Goal: Task Accomplishment & Management: Use online tool/utility

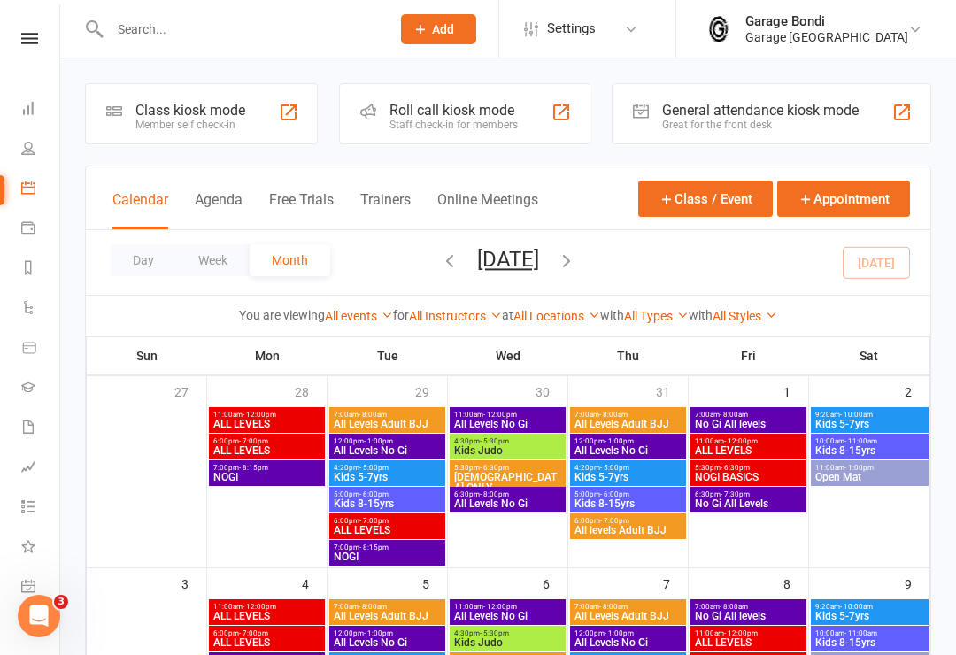
click at [213, 119] on div "Member self check-in" at bounding box center [190, 125] width 110 height 12
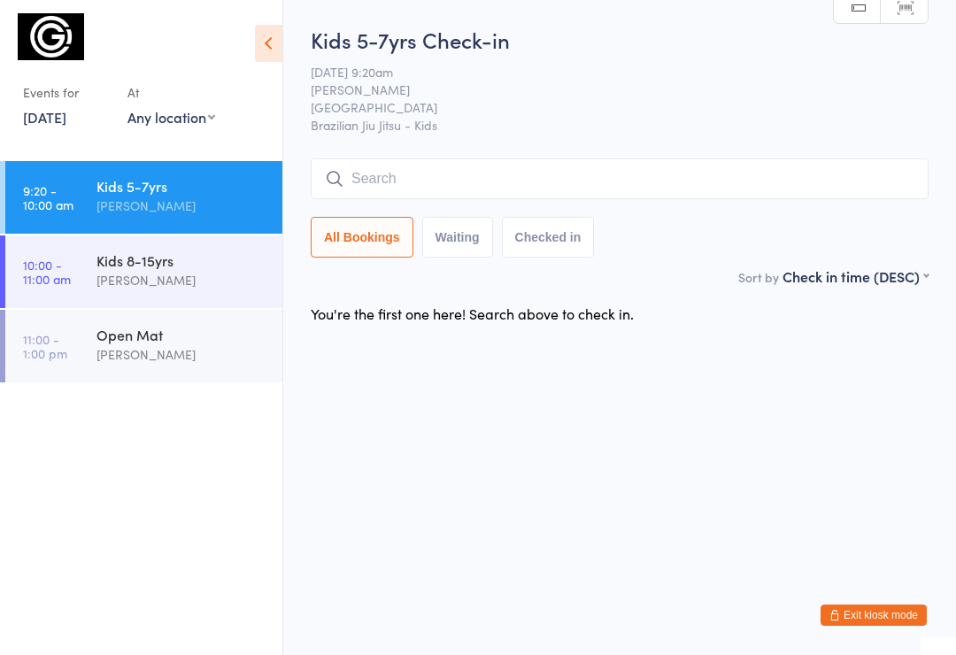
click at [424, 177] on input "search" at bounding box center [620, 178] width 618 height 41
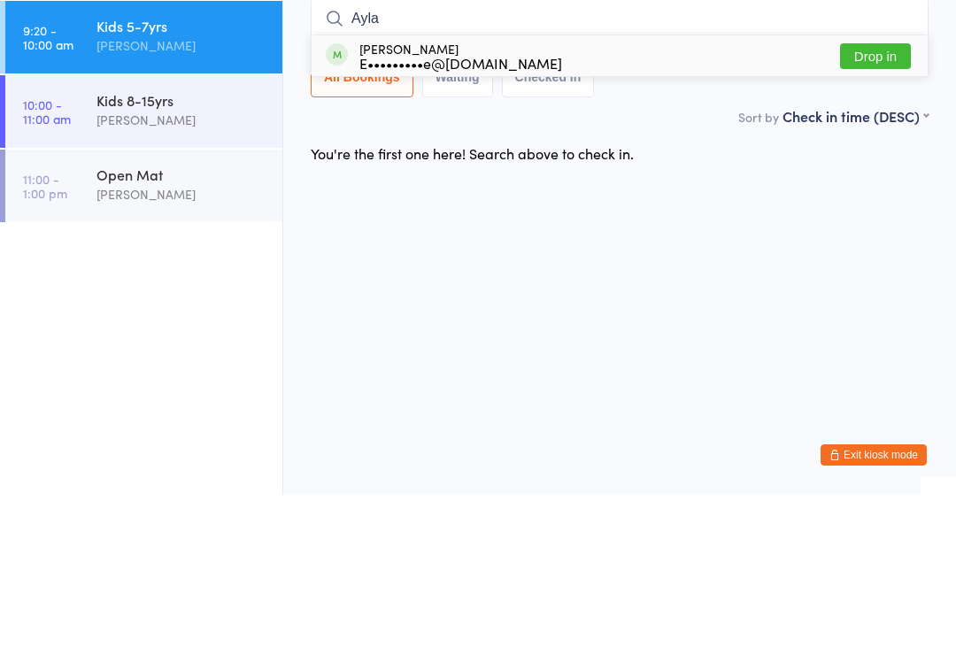
type input "Ayla"
click at [880, 204] on button "Drop in" at bounding box center [875, 217] width 71 height 26
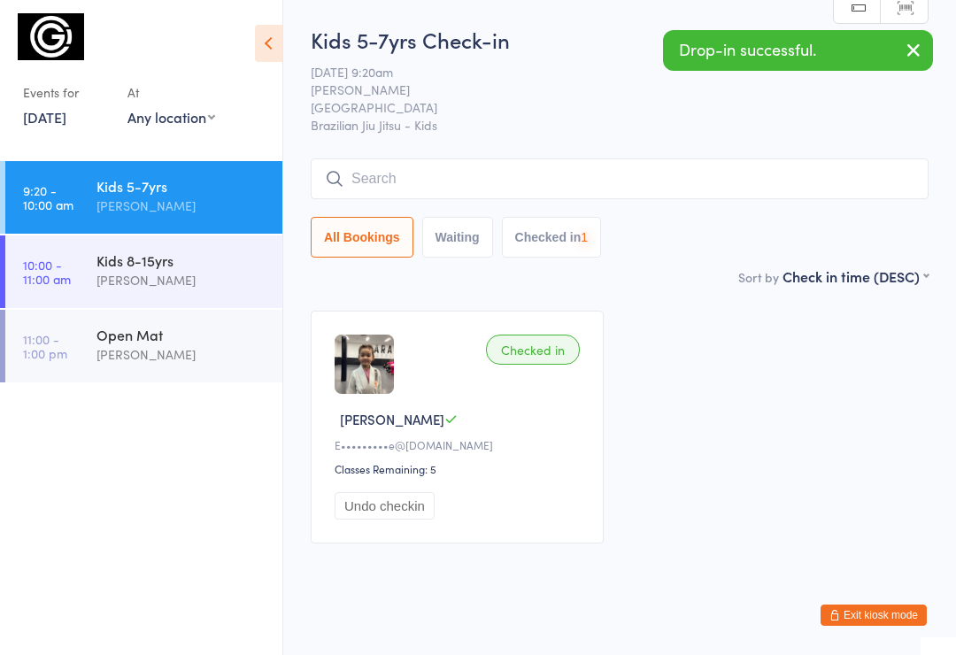
click at [164, 261] on div "Kids 8-15yrs" at bounding box center [181, 259] width 171 height 19
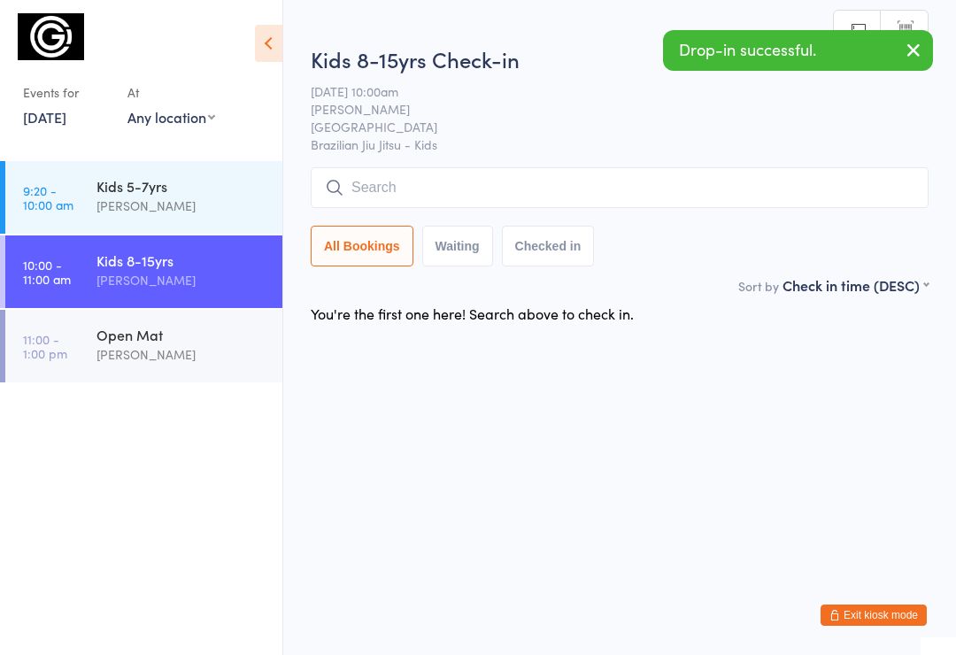
click at [435, 189] on input "search" at bounding box center [620, 187] width 618 height 41
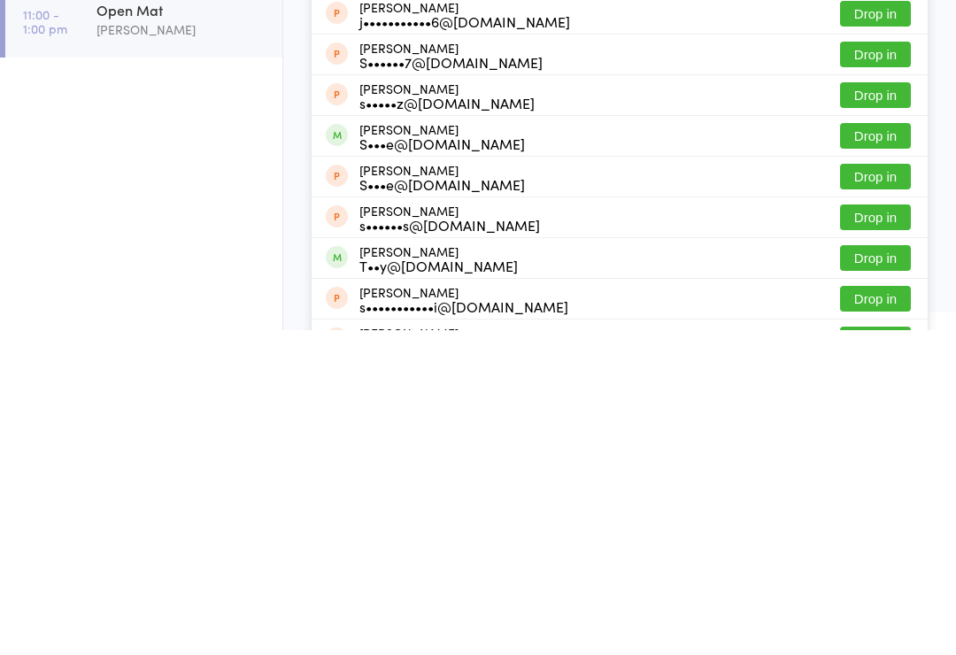
type input "Stev"
click at [872, 570] on button "Drop in" at bounding box center [875, 583] width 71 height 26
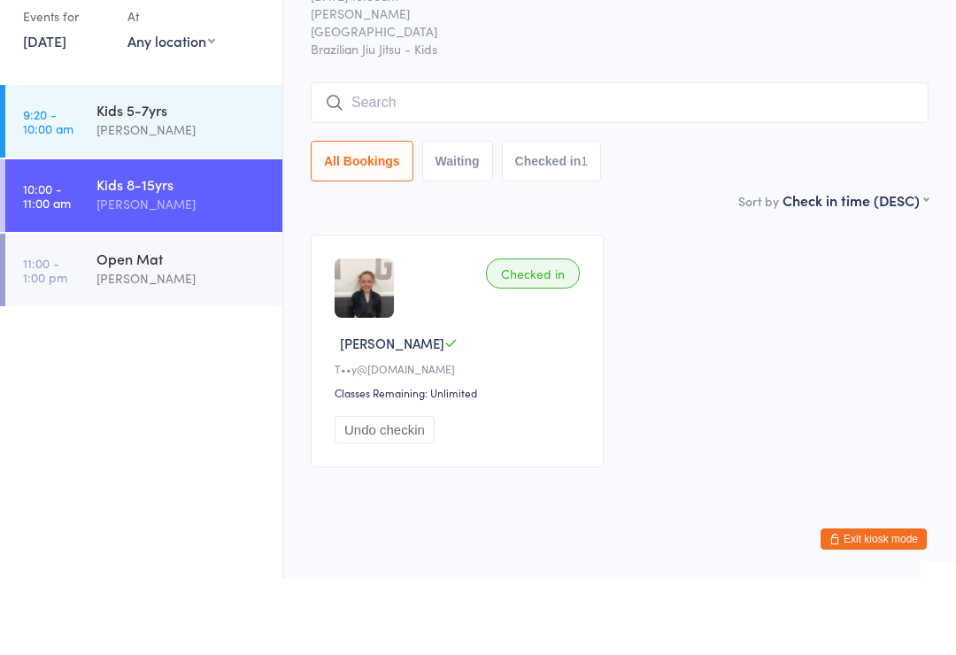
click at [126, 196] on div "[PERSON_NAME]" at bounding box center [181, 206] width 171 height 20
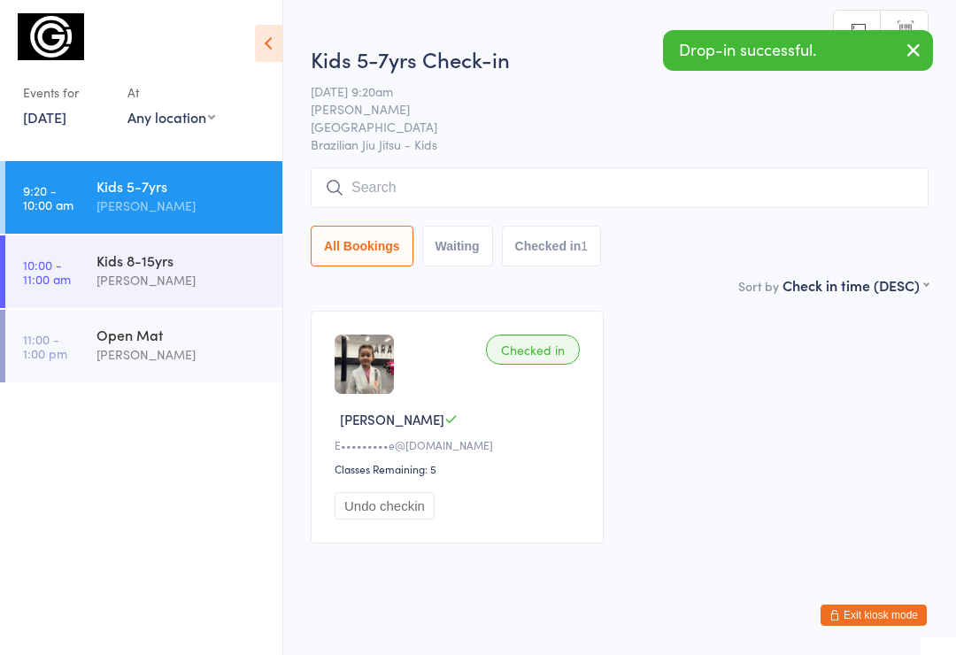
click at [448, 189] on input "search" at bounding box center [620, 187] width 618 height 41
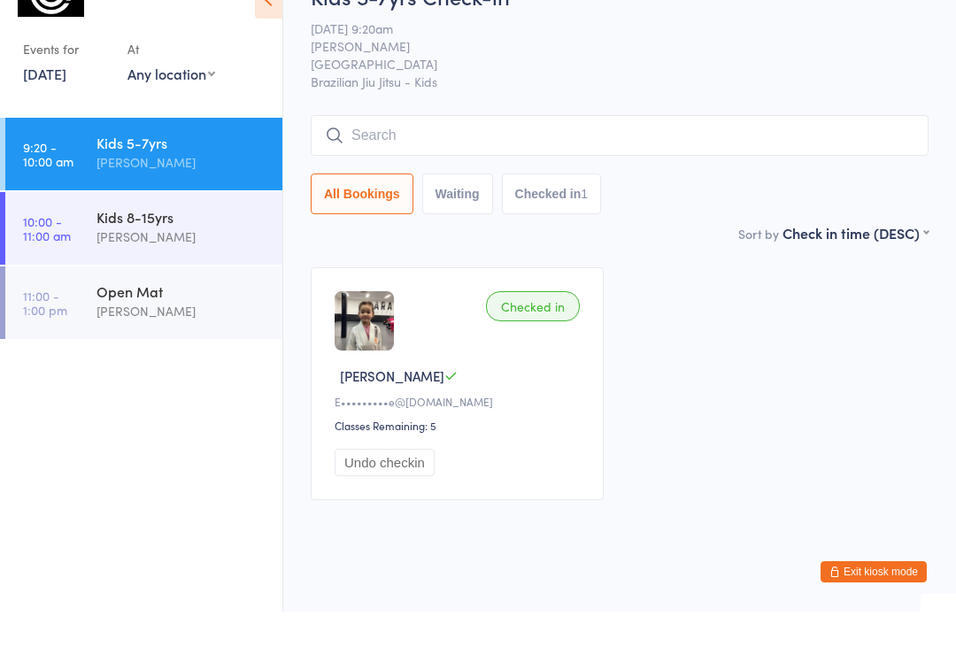
click at [123, 250] on div "Kids 8-15yrs" at bounding box center [181, 259] width 171 height 19
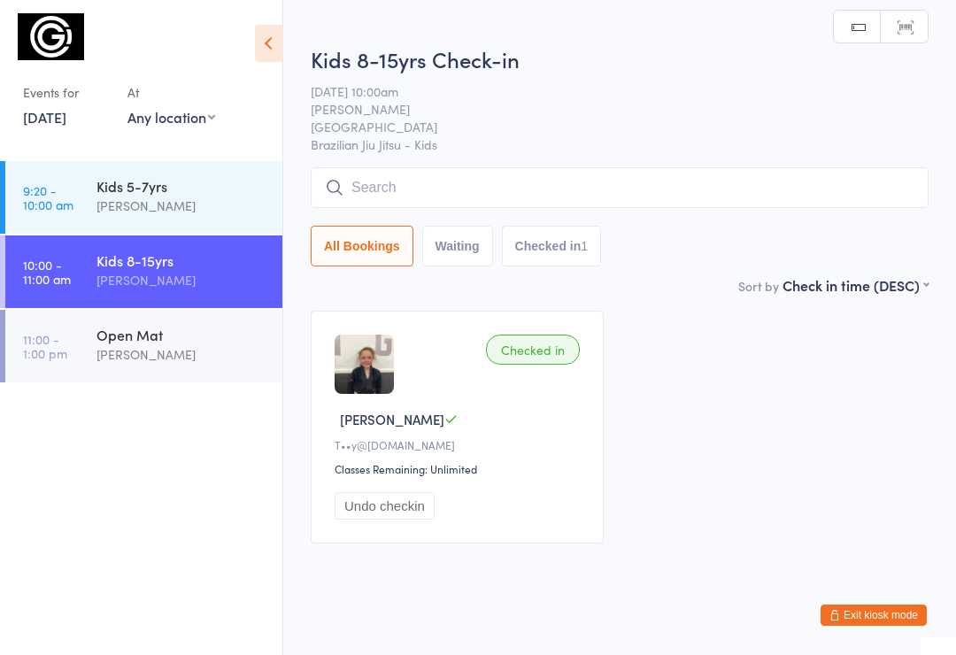
click at [417, 192] on input "search" at bounding box center [620, 187] width 618 height 41
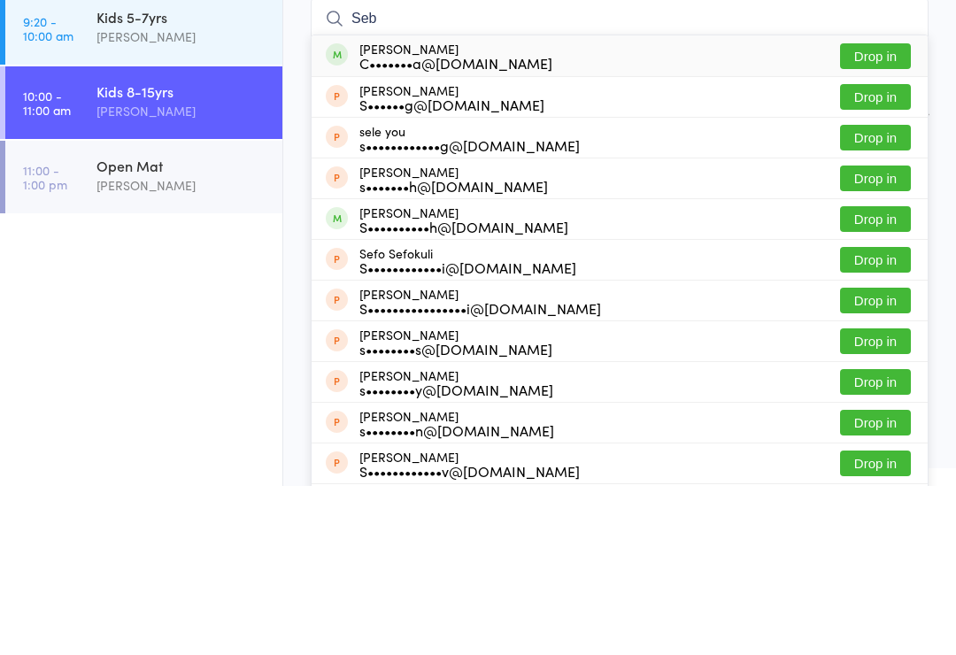
type input "Seb"
click at [890, 212] on button "Drop in" at bounding box center [875, 225] width 71 height 26
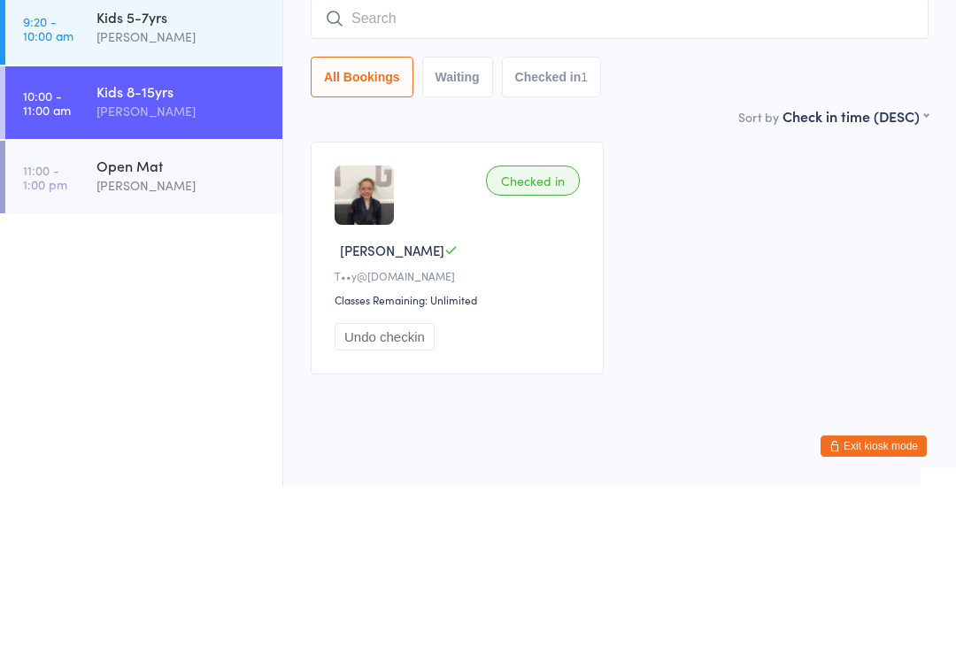
scroll to position [34, 0]
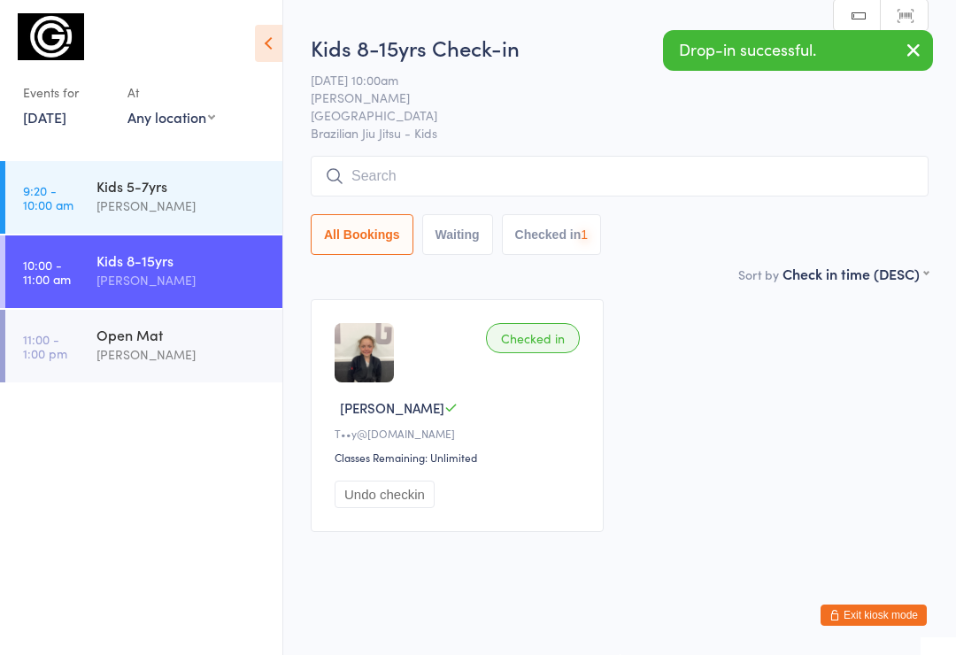
click at [397, 156] on input "search" at bounding box center [620, 176] width 618 height 41
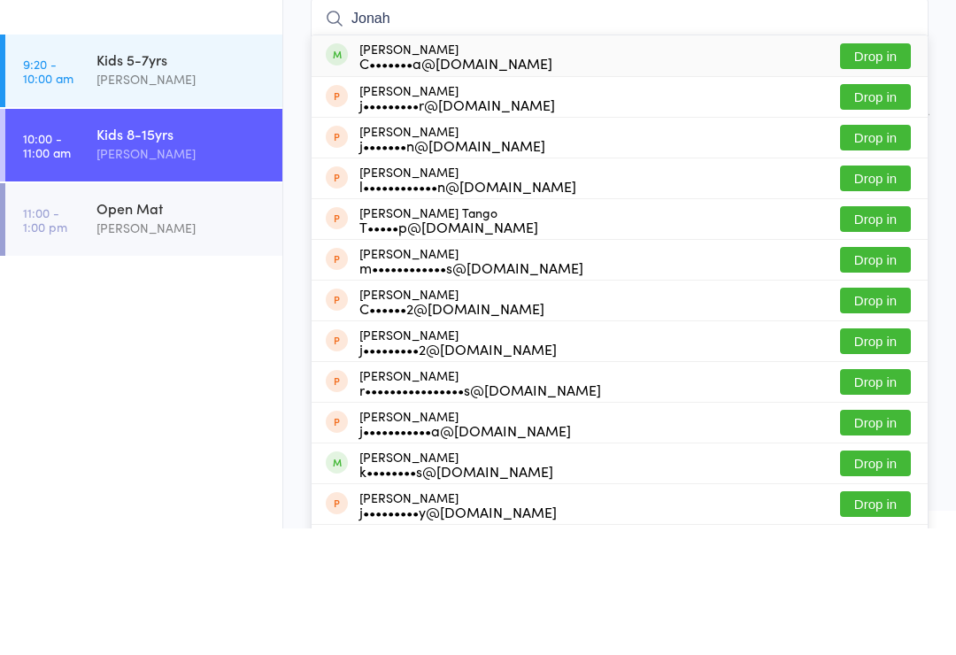
type input "Jonah"
click at [875, 170] on button "Drop in" at bounding box center [875, 183] width 71 height 26
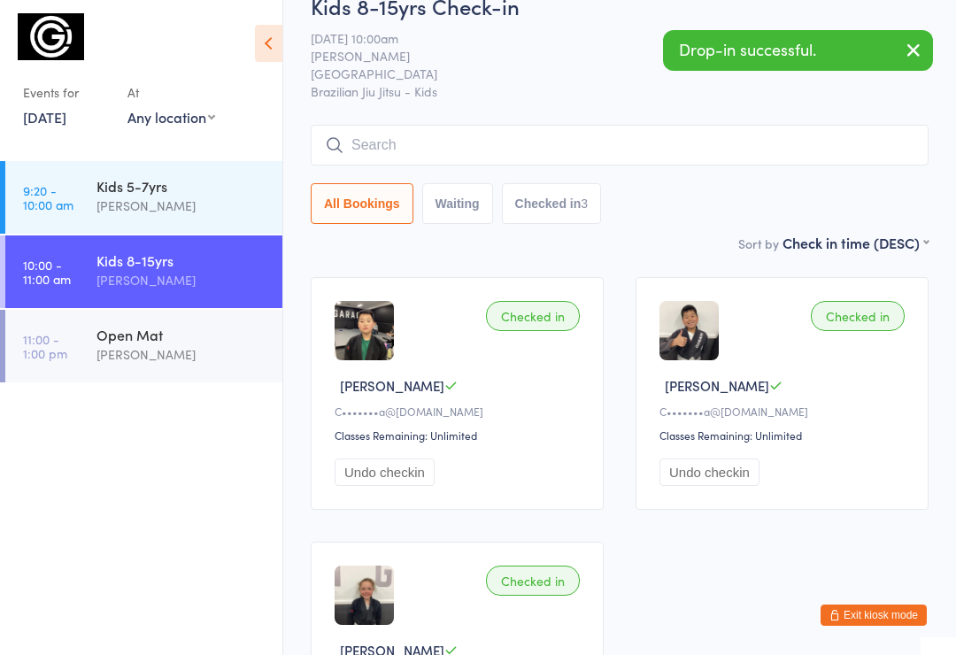
click at [451, 148] on input "search" at bounding box center [620, 145] width 618 height 41
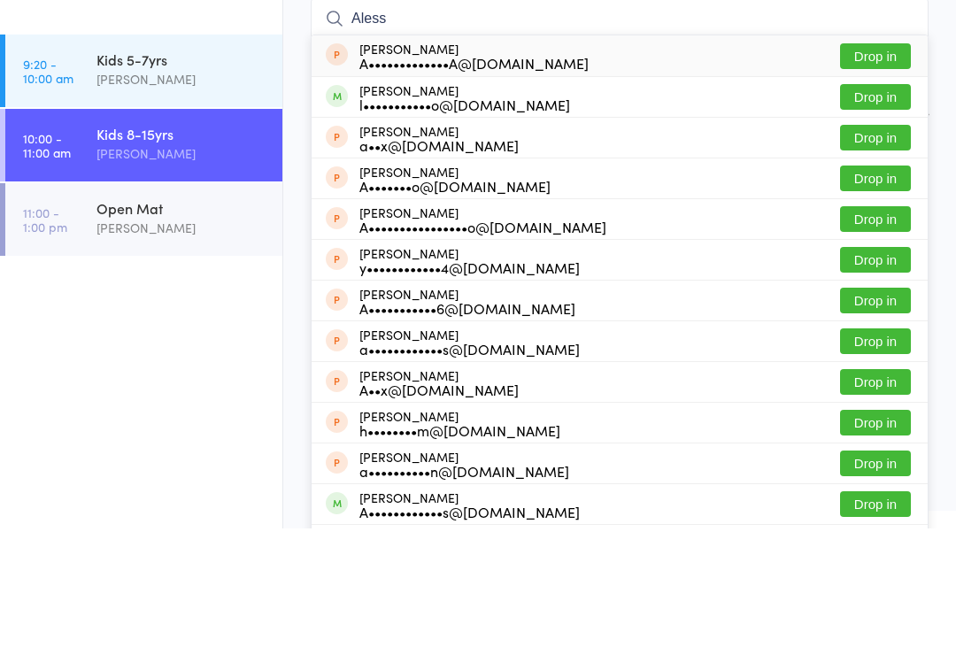
type input "Aless"
click at [876, 211] on button "Drop in" at bounding box center [875, 224] width 71 height 26
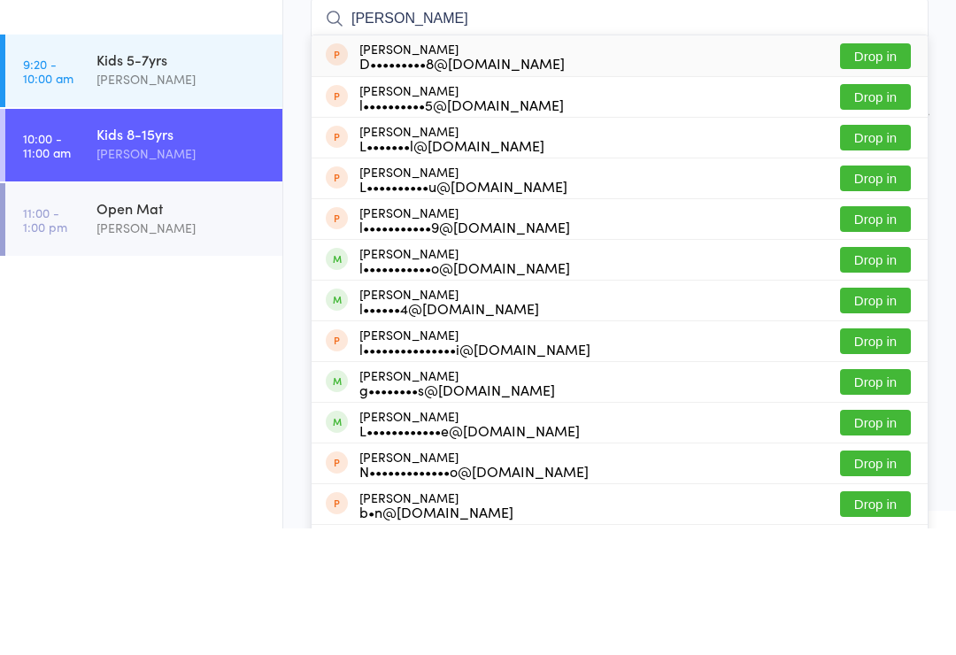
type input "Luca"
click at [881, 374] on button "Drop in" at bounding box center [875, 387] width 71 height 26
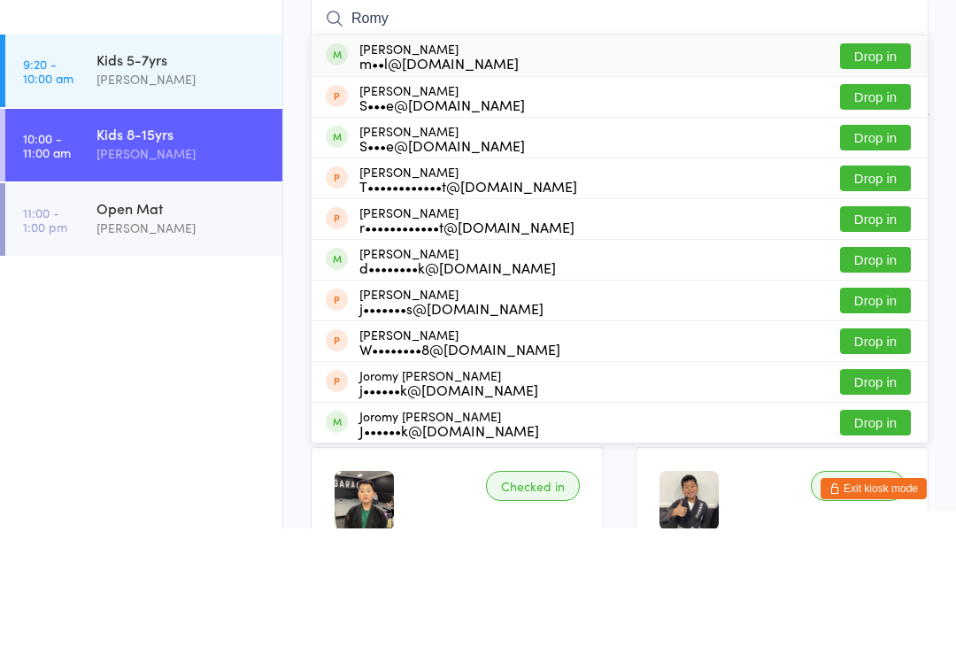
type input "Romy"
click at [874, 170] on button "Drop in" at bounding box center [875, 183] width 71 height 26
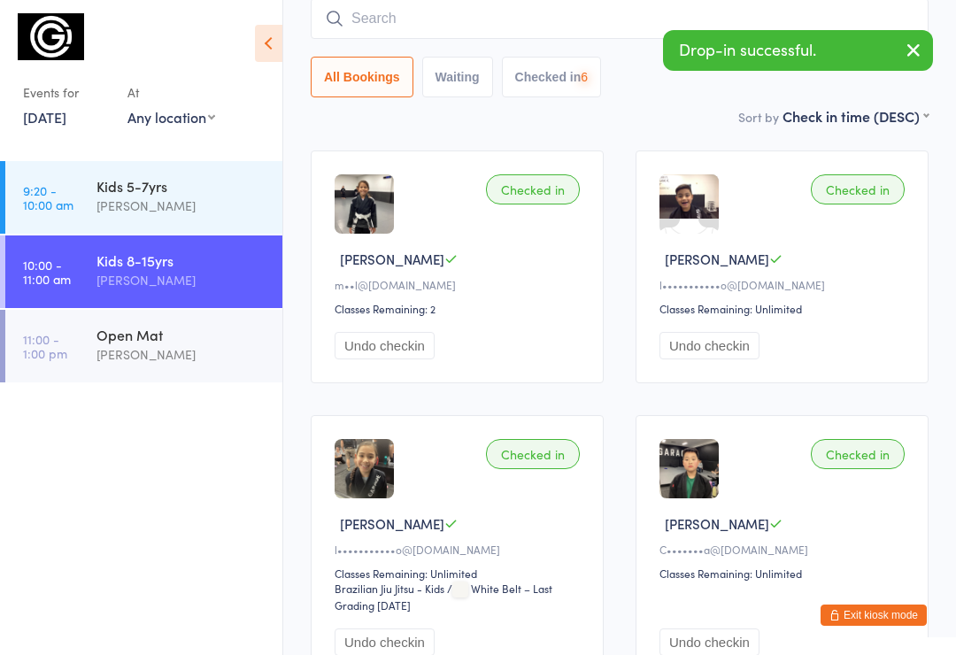
click at [421, 15] on input "search" at bounding box center [620, 18] width 618 height 41
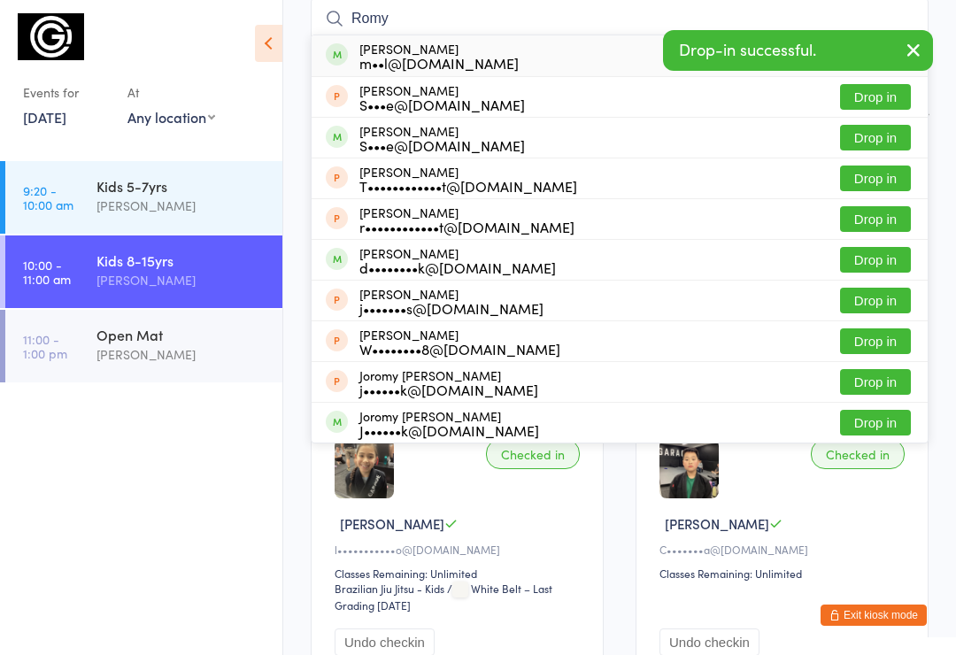
type input "Romy"
click at [884, 144] on button "Drop in" at bounding box center [875, 138] width 71 height 26
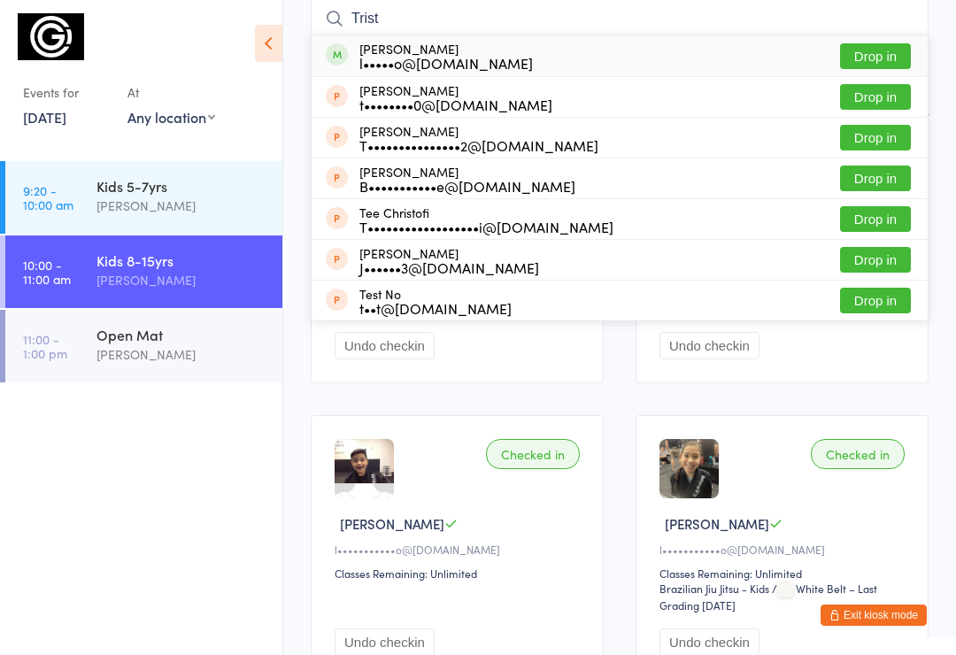
type input "Trist"
click at [877, 58] on button "Drop in" at bounding box center [875, 56] width 71 height 26
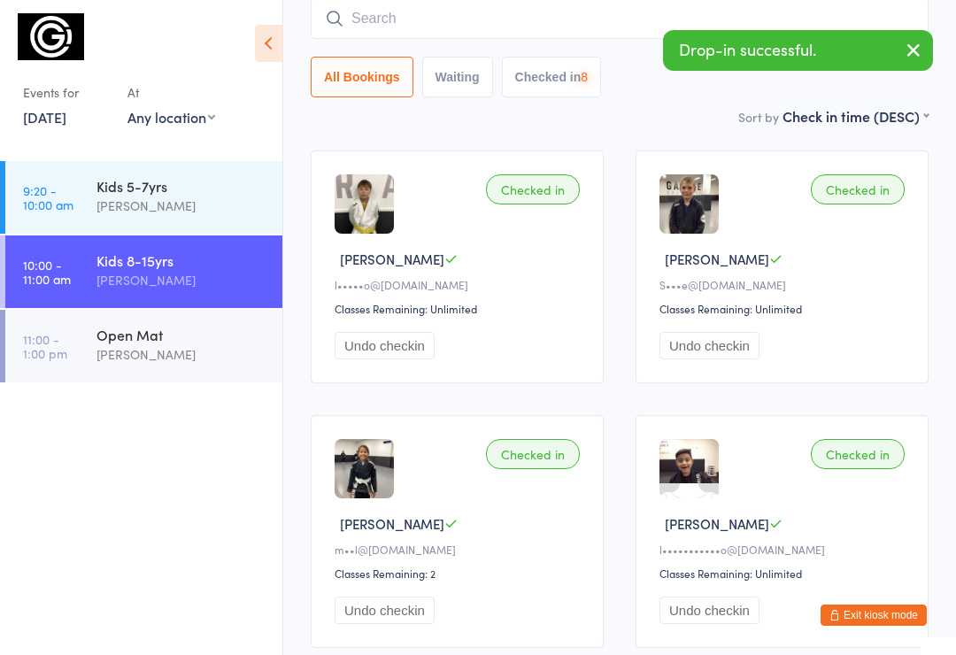
click at [428, 18] on input "search" at bounding box center [620, 18] width 618 height 41
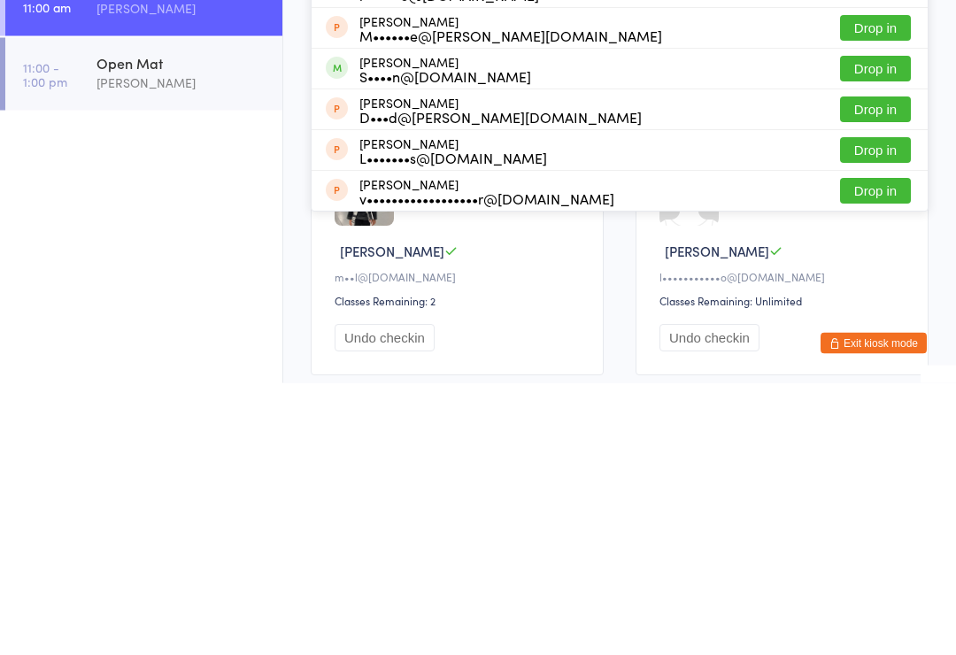
type input "Isab"
click at [874, 328] on button "Drop in" at bounding box center [875, 341] width 71 height 26
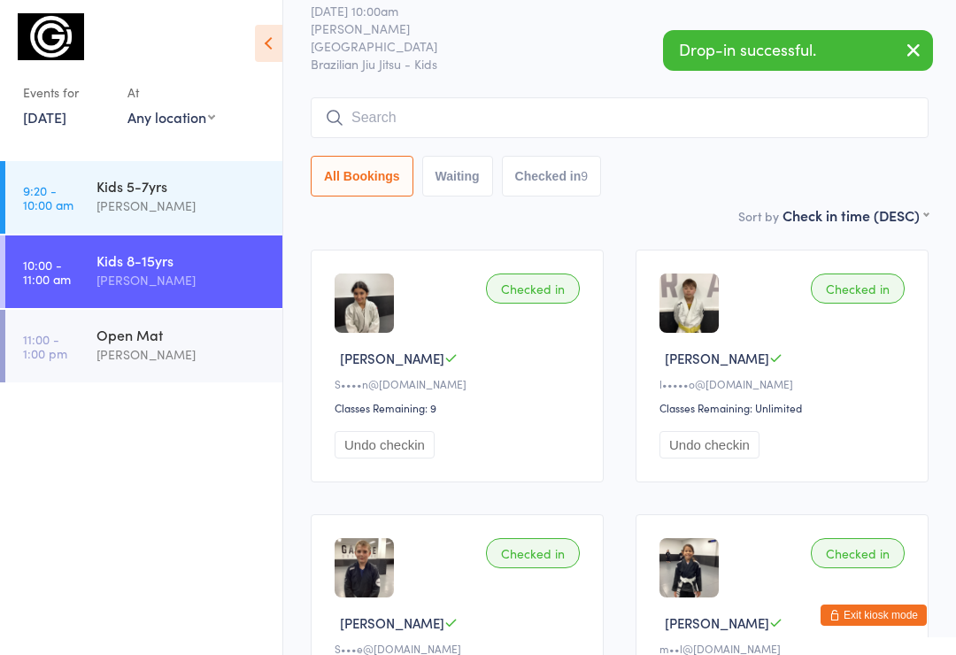
scroll to position [0, 0]
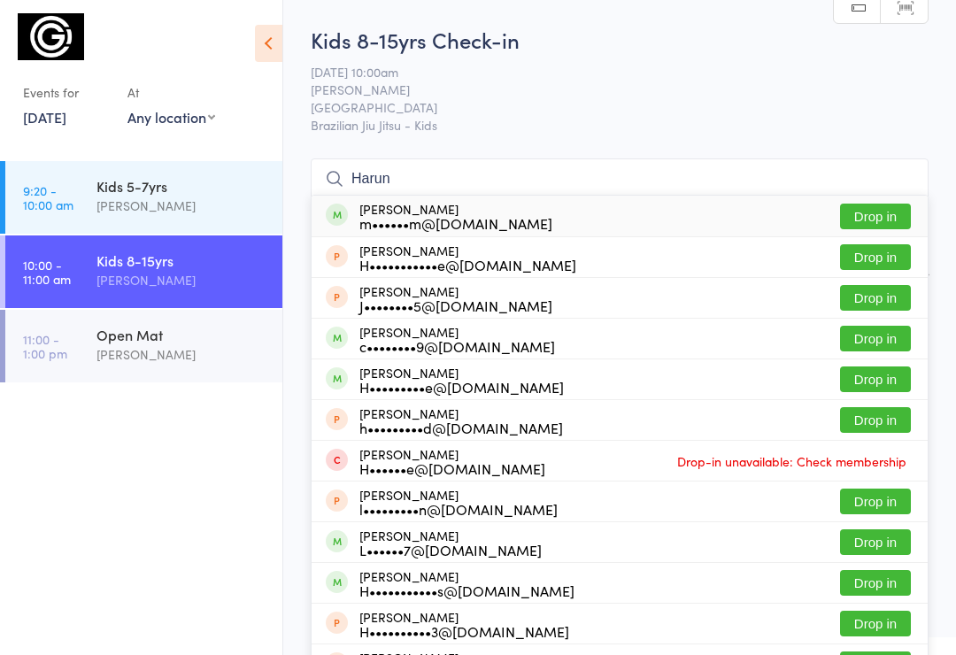
type input "Harun"
click at [883, 220] on button "Drop in" at bounding box center [875, 217] width 71 height 26
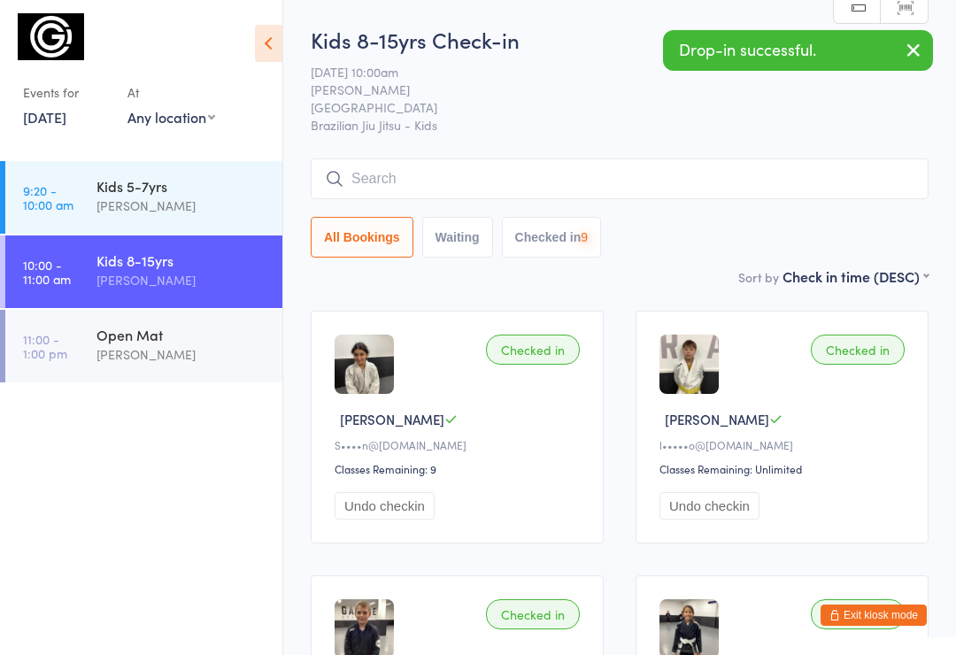
click at [446, 183] on input "search" at bounding box center [620, 178] width 618 height 41
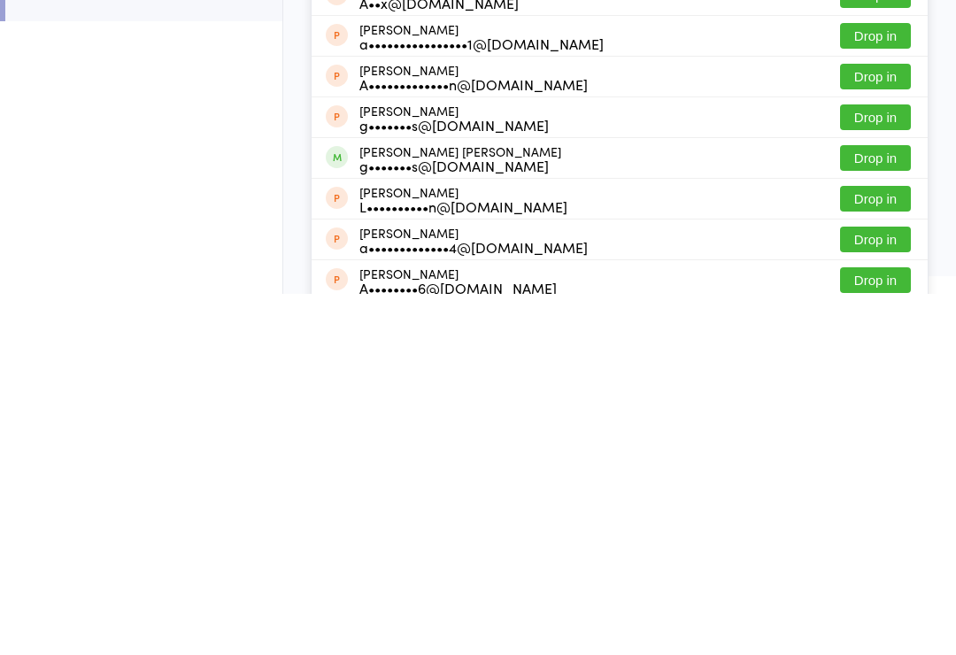
scroll to position [24, 0]
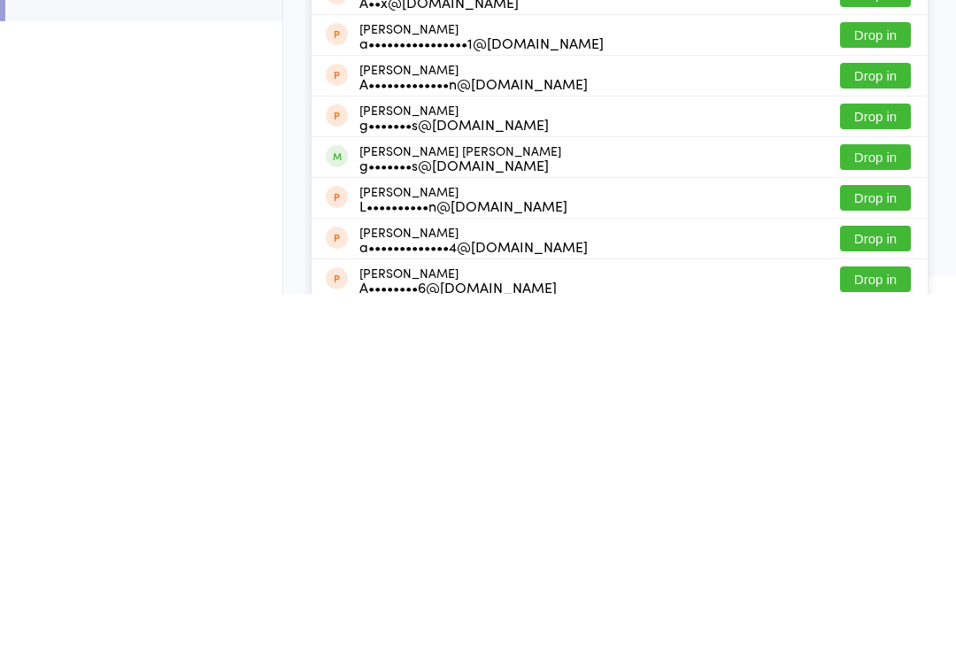
type input "Alexander"
click at [875, 505] on button "Drop in" at bounding box center [875, 518] width 71 height 26
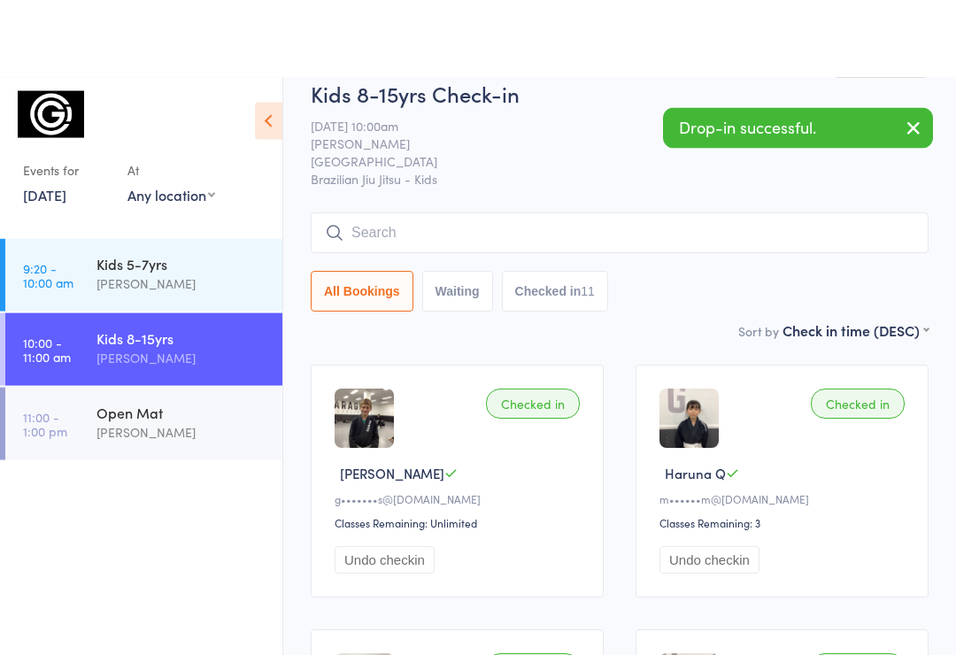
scroll to position [0, 0]
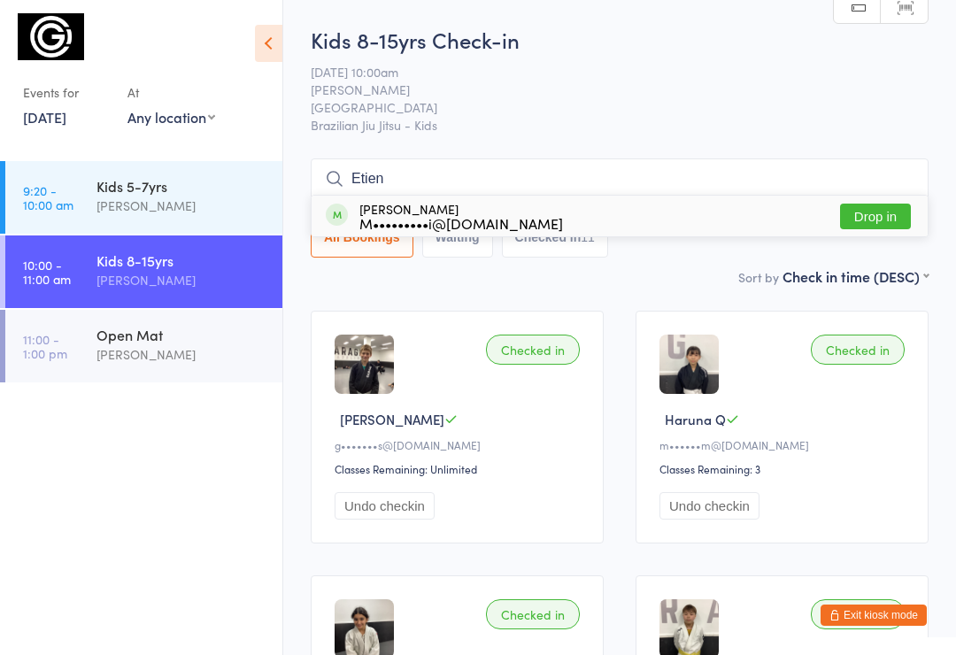
type input "Etien"
click at [877, 224] on button "Drop in" at bounding box center [875, 217] width 71 height 26
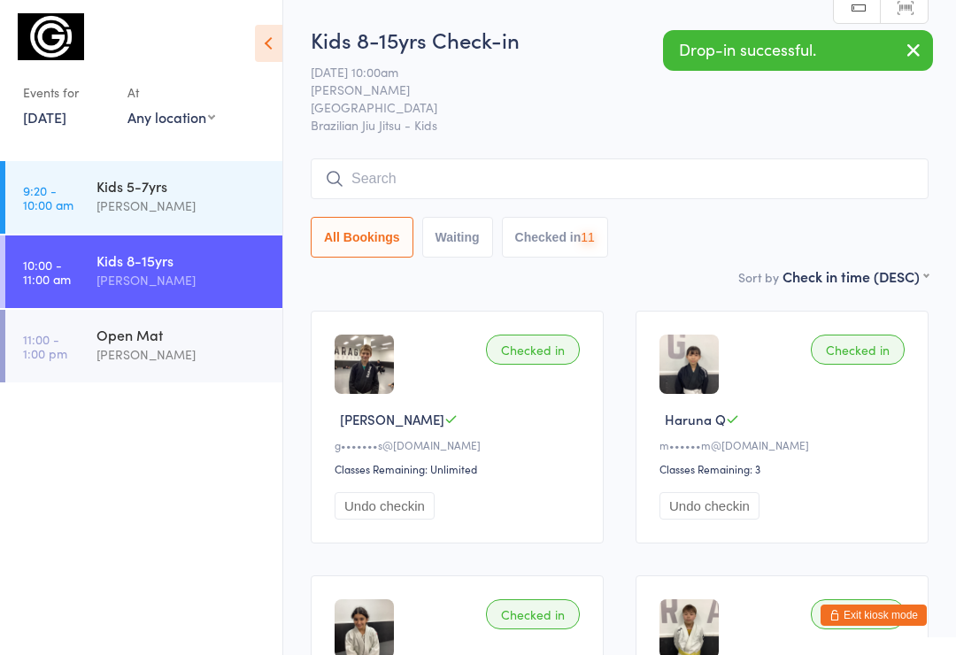
click at [433, 177] on input "search" at bounding box center [620, 178] width 618 height 41
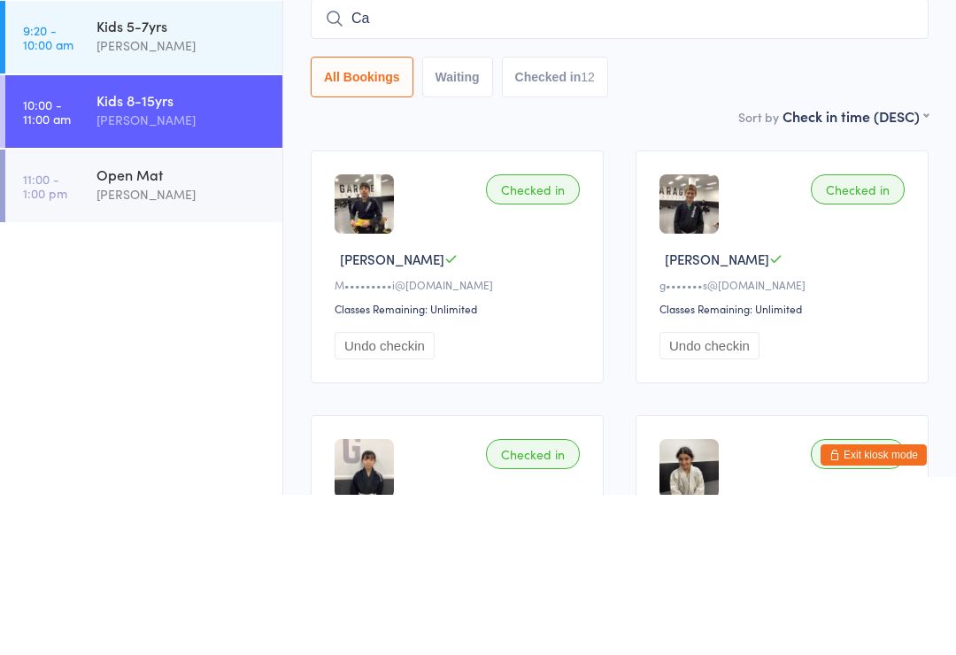
type input "C"
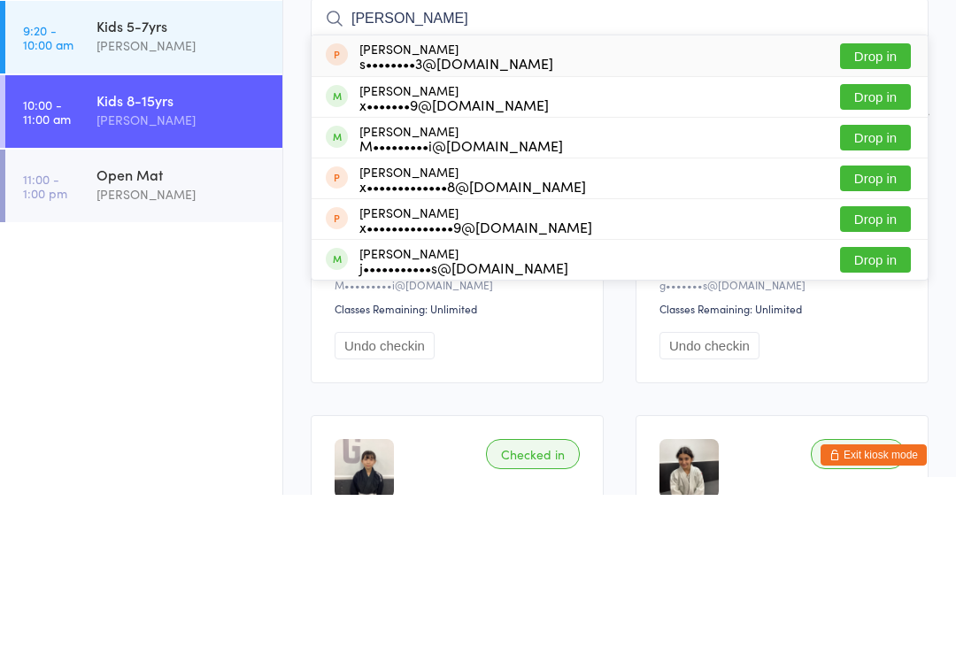
type input "Xavier"
click at [875, 285] on button "Drop in" at bounding box center [875, 298] width 71 height 26
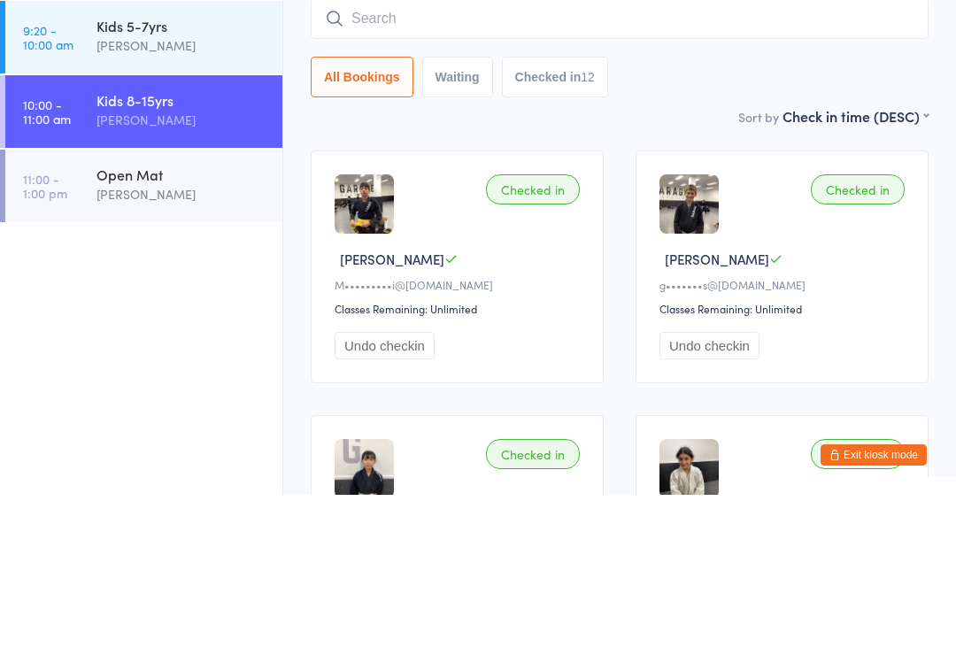
scroll to position [160, 0]
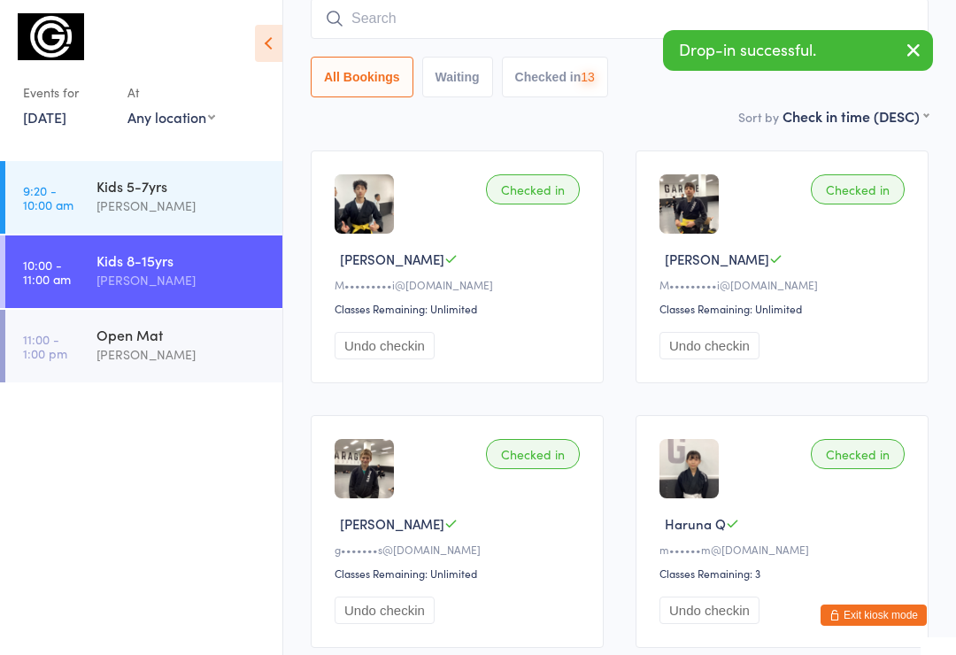
click at [405, 21] on input "search" at bounding box center [620, 18] width 618 height 41
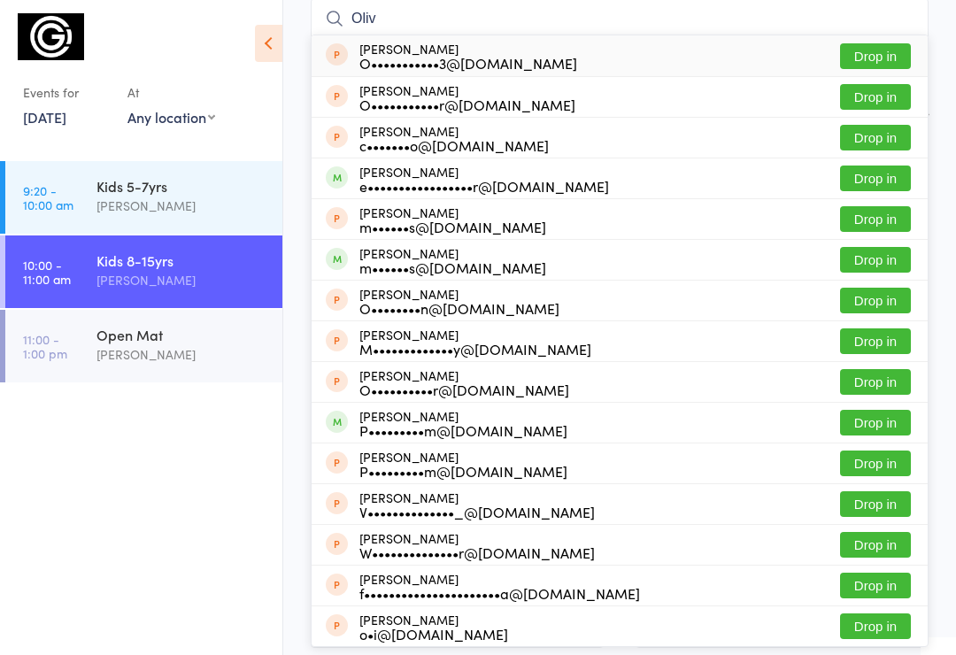
type input "Oliv"
click at [875, 183] on button "Drop in" at bounding box center [875, 179] width 71 height 26
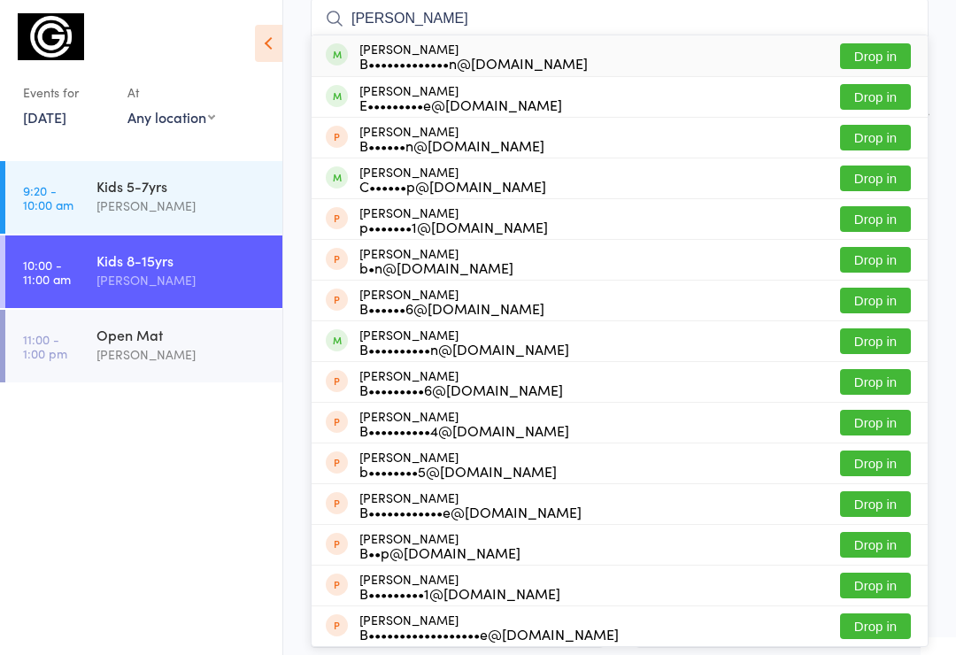
type input "Benj"
click at [871, 99] on button "Drop in" at bounding box center [875, 97] width 71 height 26
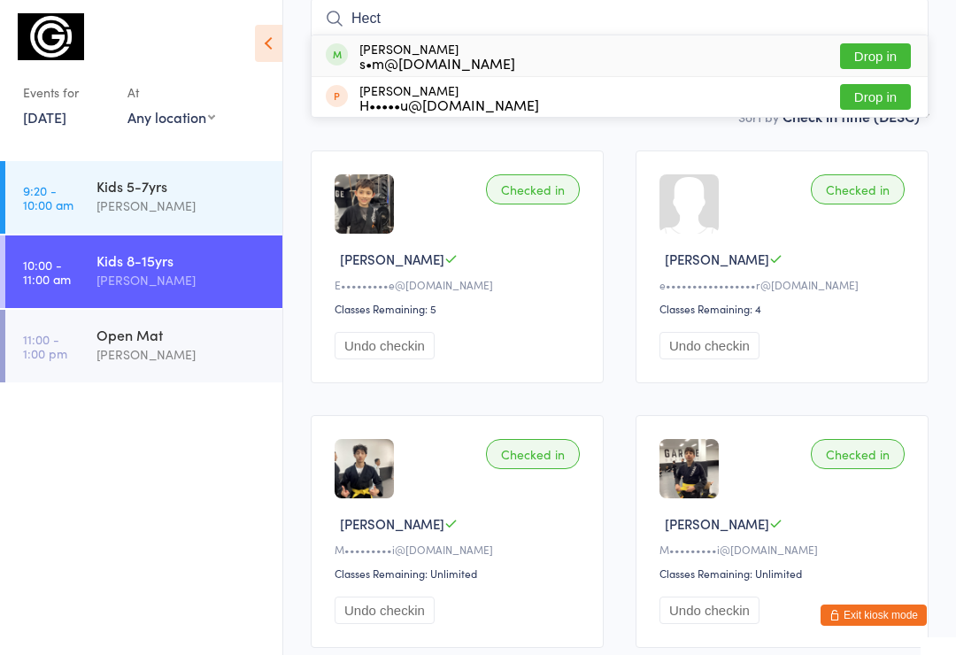
type input "Hect"
click at [878, 61] on button "Drop in" at bounding box center [875, 56] width 71 height 26
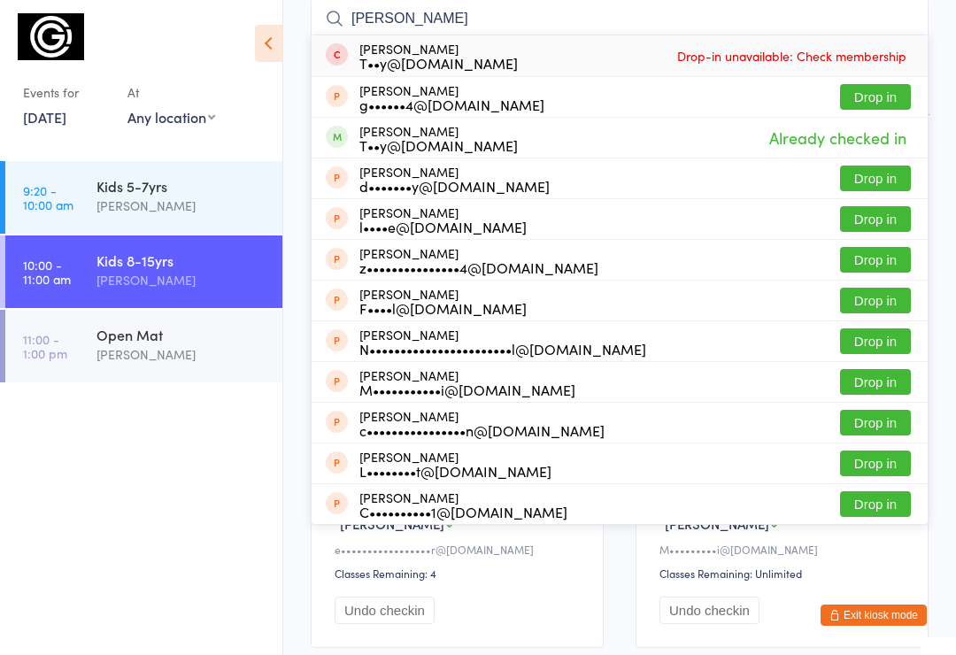
type input "Calvert"
click at [413, 100] on div "g••••••4@gmail.com" at bounding box center [451, 104] width 185 height 14
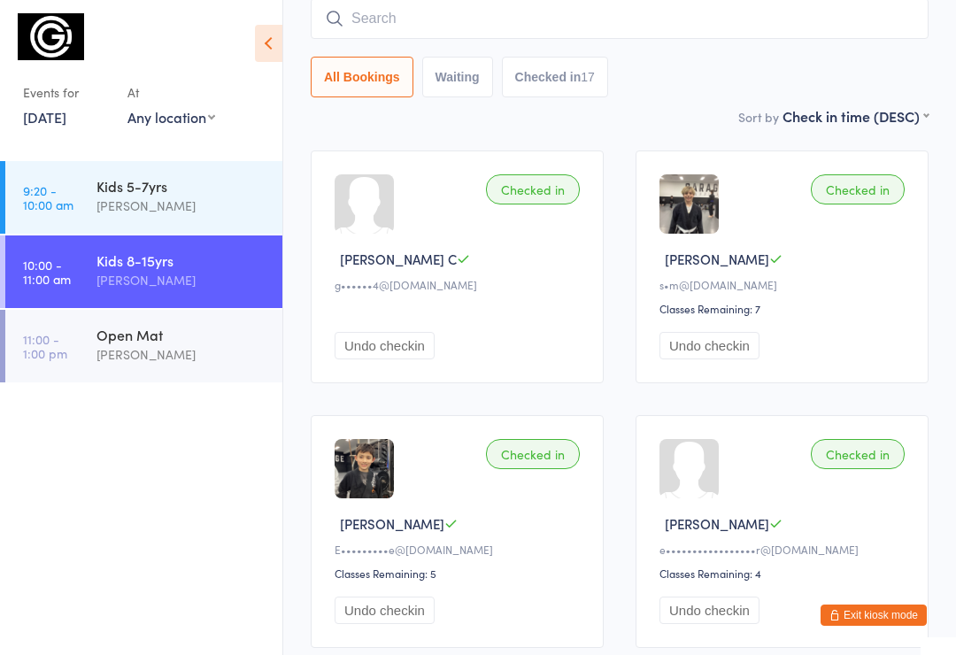
click at [911, 54] on div "All Bookings Waiting Checked in 17" at bounding box center [620, 47] width 618 height 99
click at [881, 619] on button "Exit kiosk mode" at bounding box center [874, 615] width 106 height 21
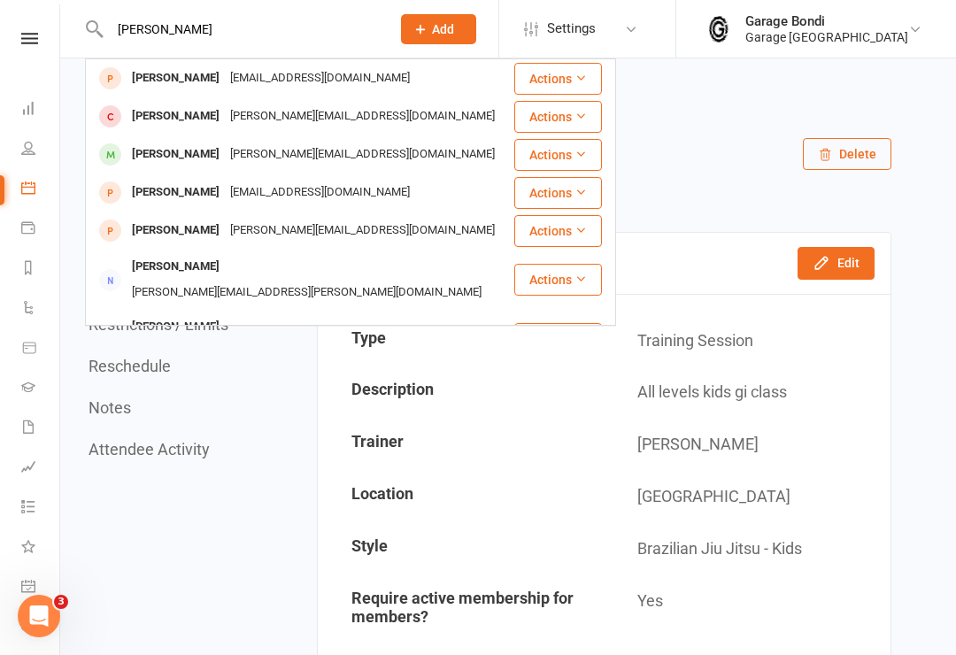
type input "[PERSON_NAME]"
click at [172, 73] on div "[PERSON_NAME]" at bounding box center [176, 79] width 98 height 26
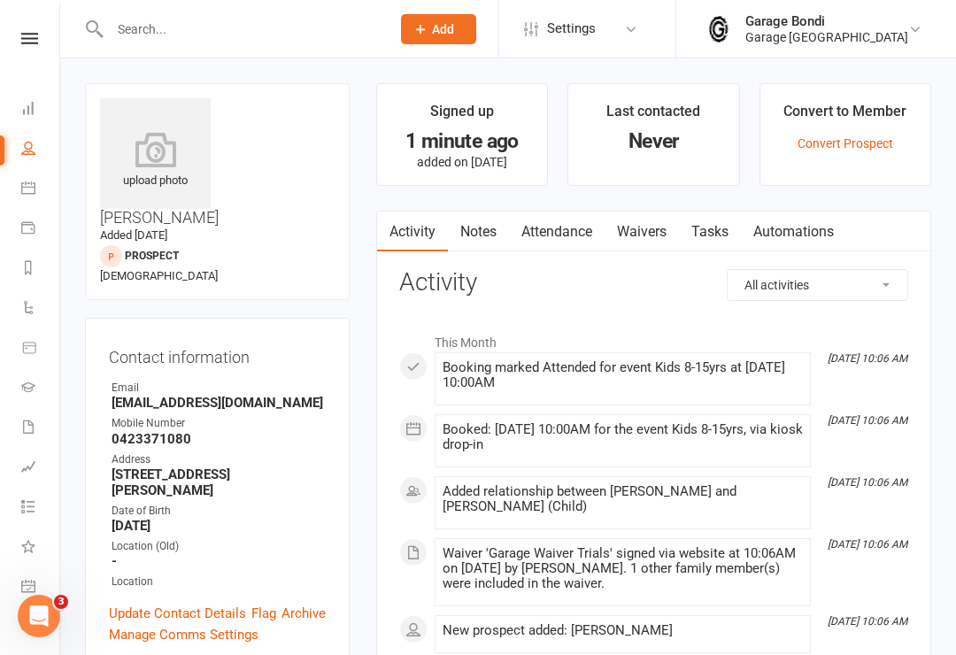
click at [166, 160] on icon at bounding box center [155, 149] width 111 height 35
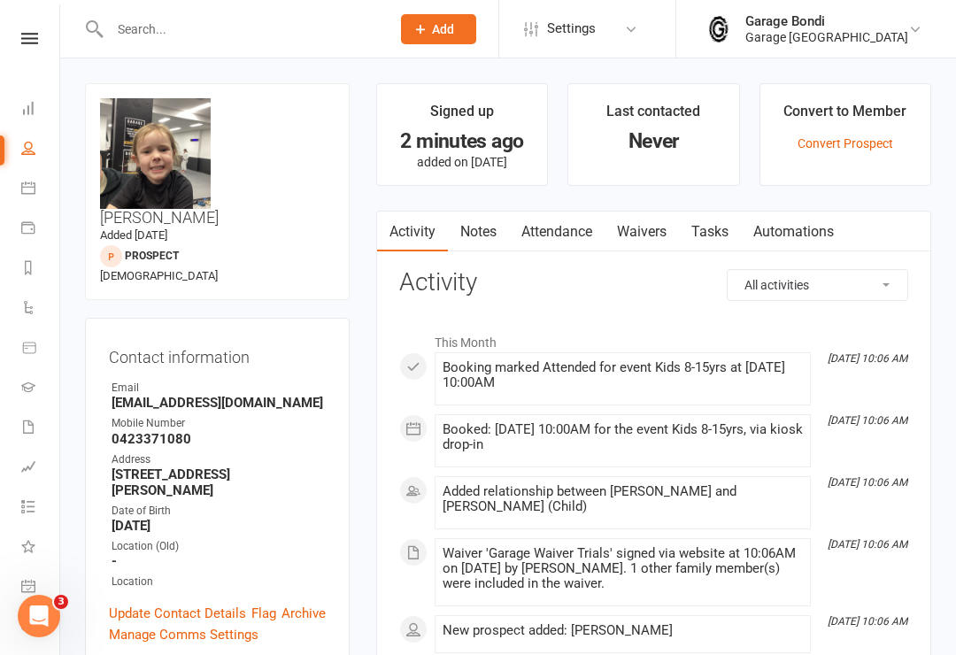
click at [22, 186] on icon at bounding box center [28, 188] width 14 height 14
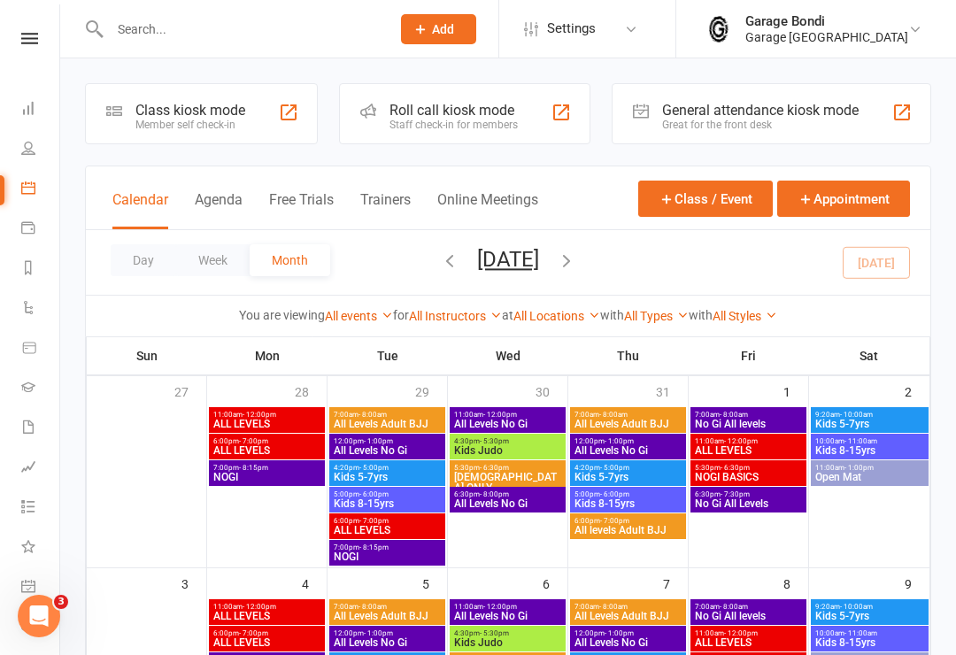
click at [192, 119] on div "Member self check-in" at bounding box center [190, 125] width 110 height 12
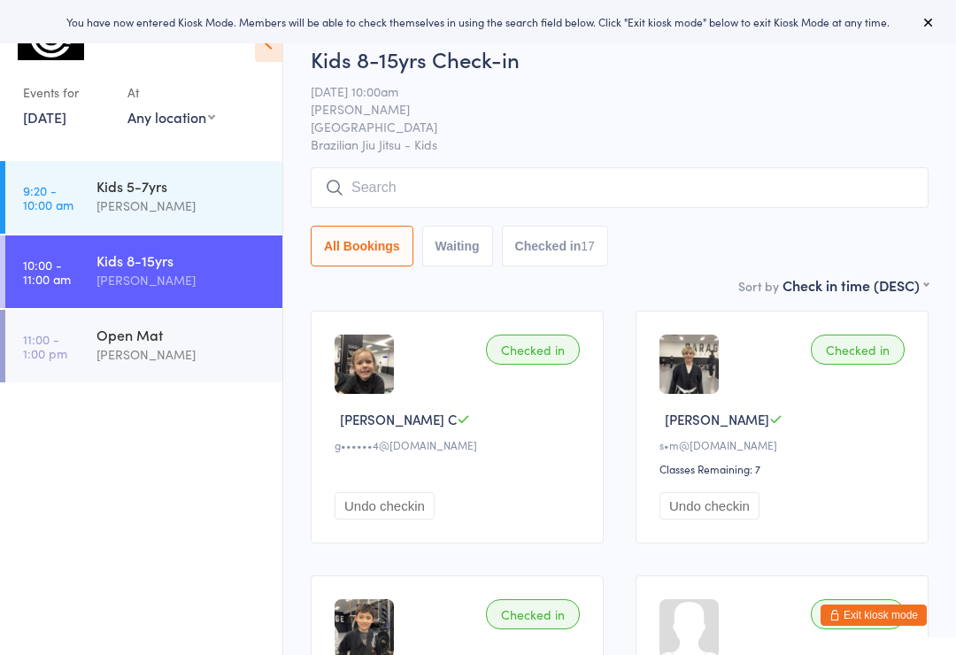
click at [392, 504] on button "Undo checkin" at bounding box center [385, 505] width 100 height 27
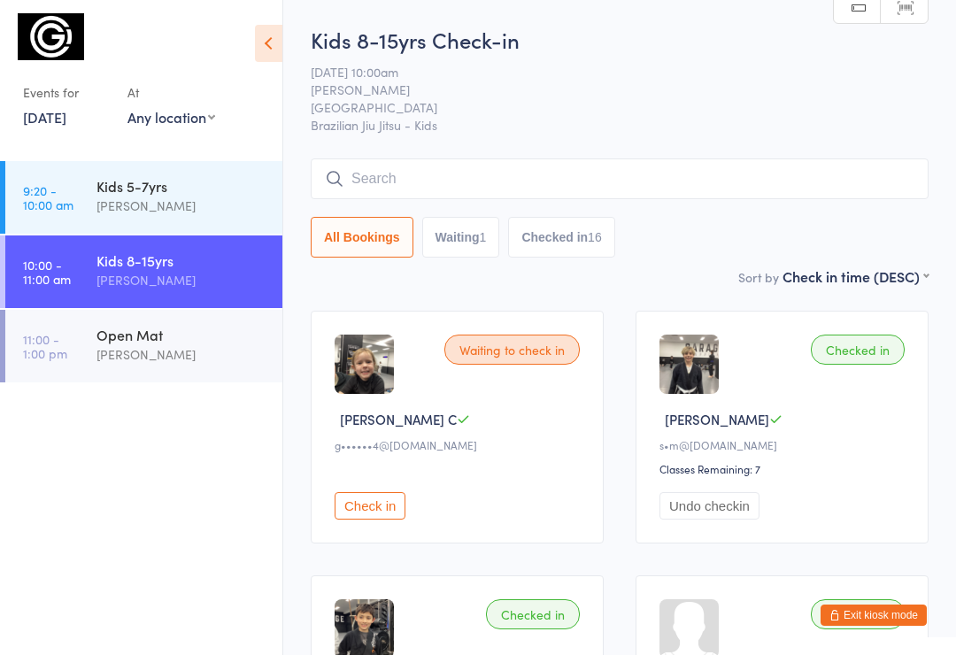
click at [143, 196] on div "Kids 5-7yrs" at bounding box center [181, 185] width 171 height 19
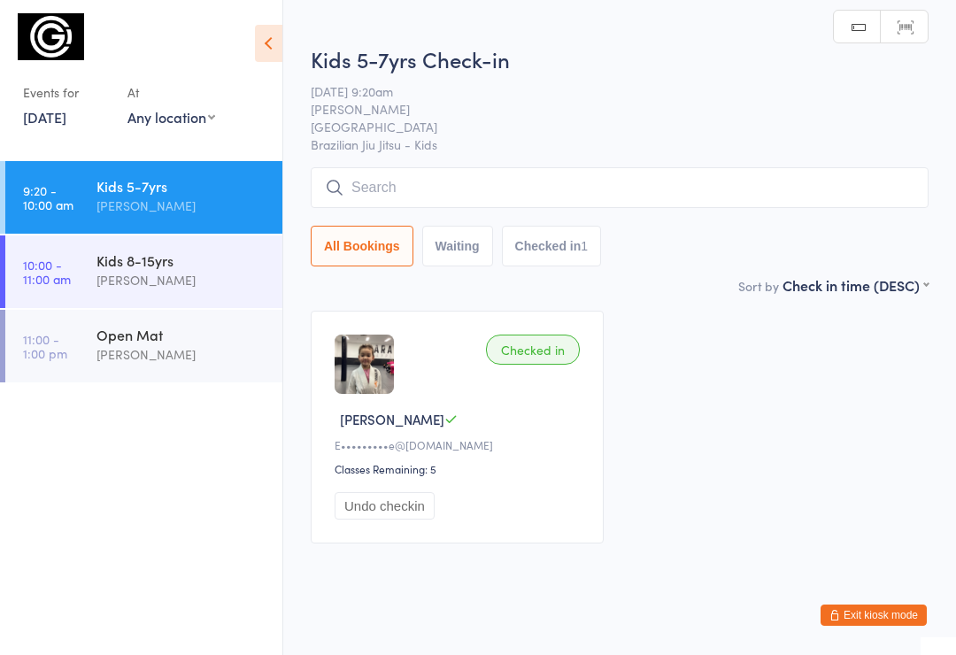
click at [469, 195] on input "search" at bounding box center [620, 187] width 618 height 41
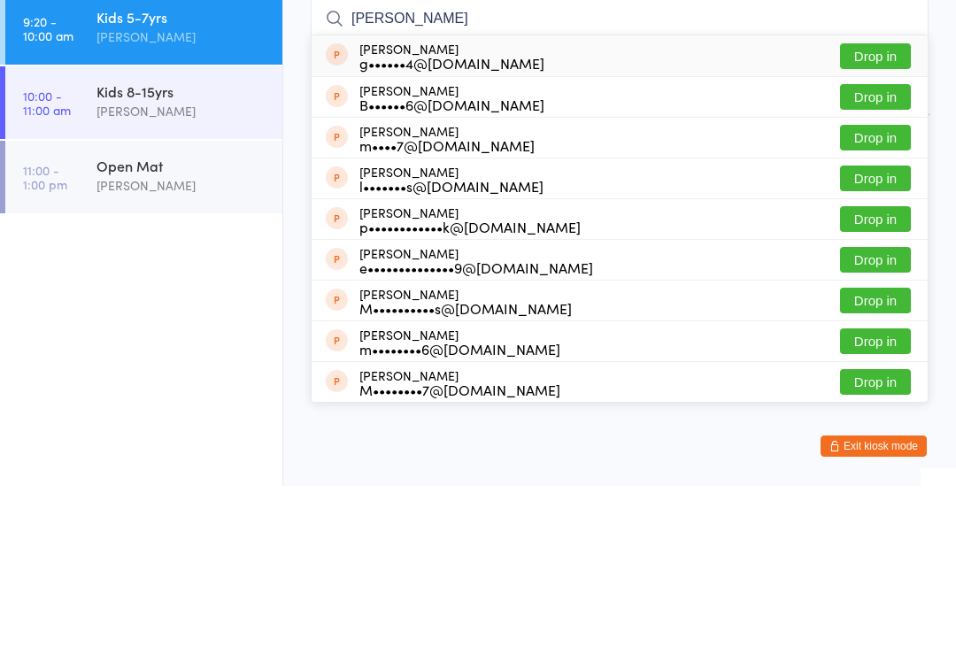
type input "Mavis"
click at [875, 212] on button "Drop in" at bounding box center [875, 225] width 71 height 26
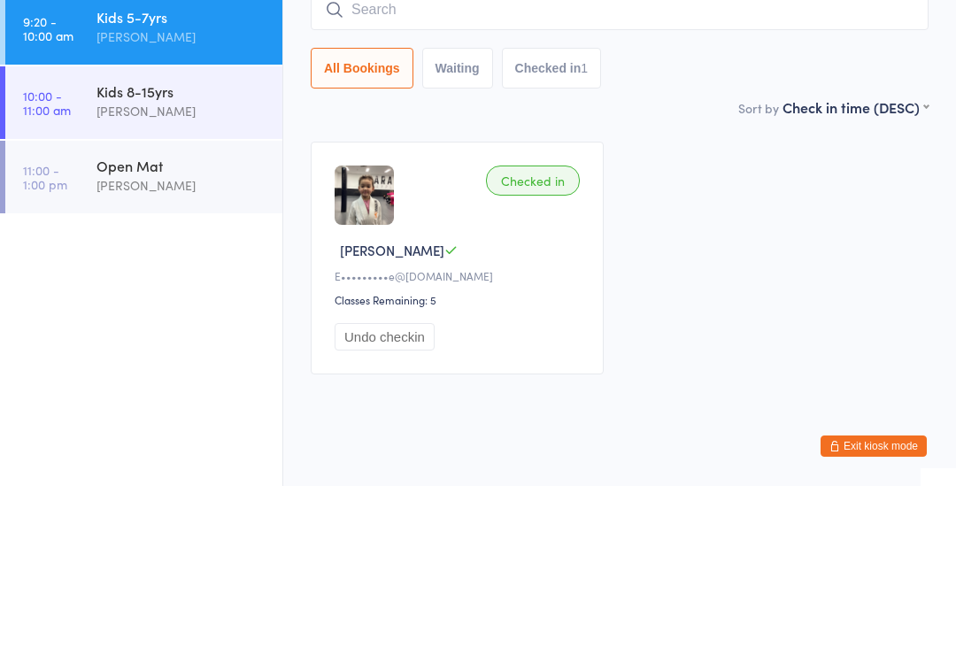
scroll to position [34, 0]
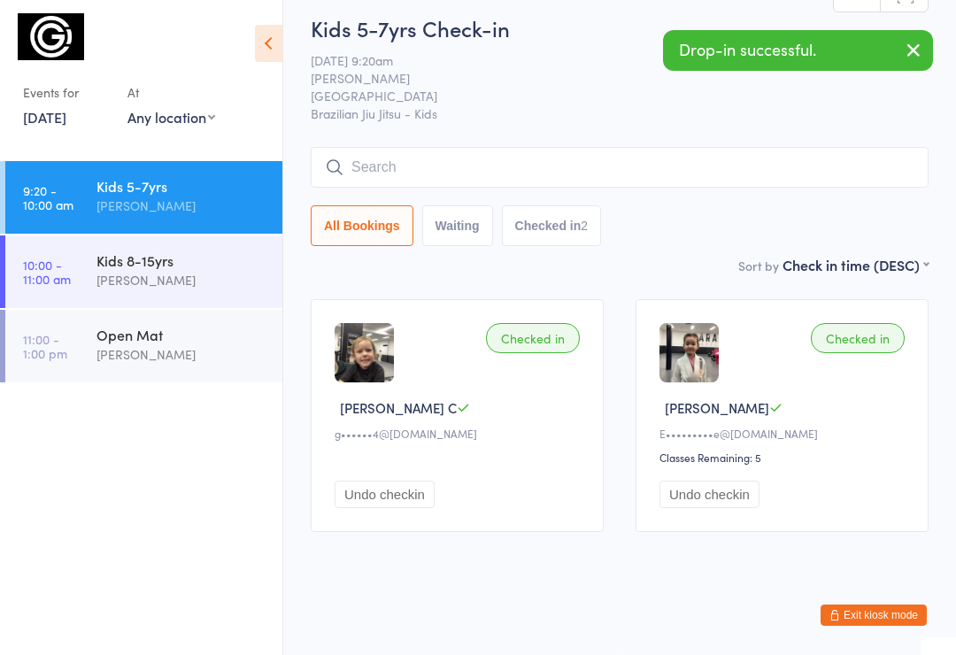
click at [143, 342] on div "Open Mat" at bounding box center [181, 334] width 171 height 19
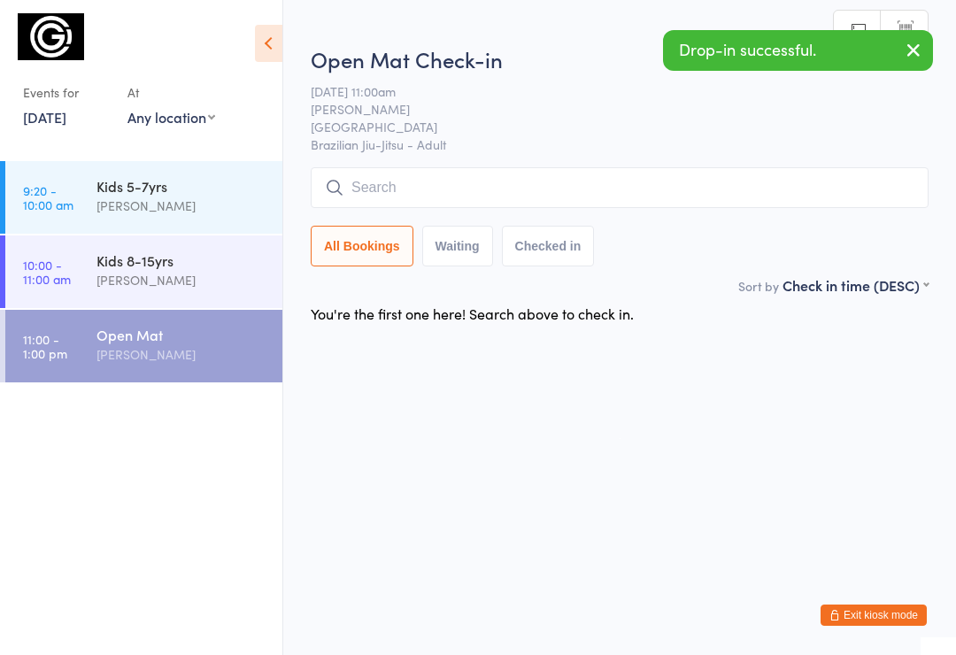
click at [120, 279] on div "[PERSON_NAME]" at bounding box center [181, 280] width 171 height 20
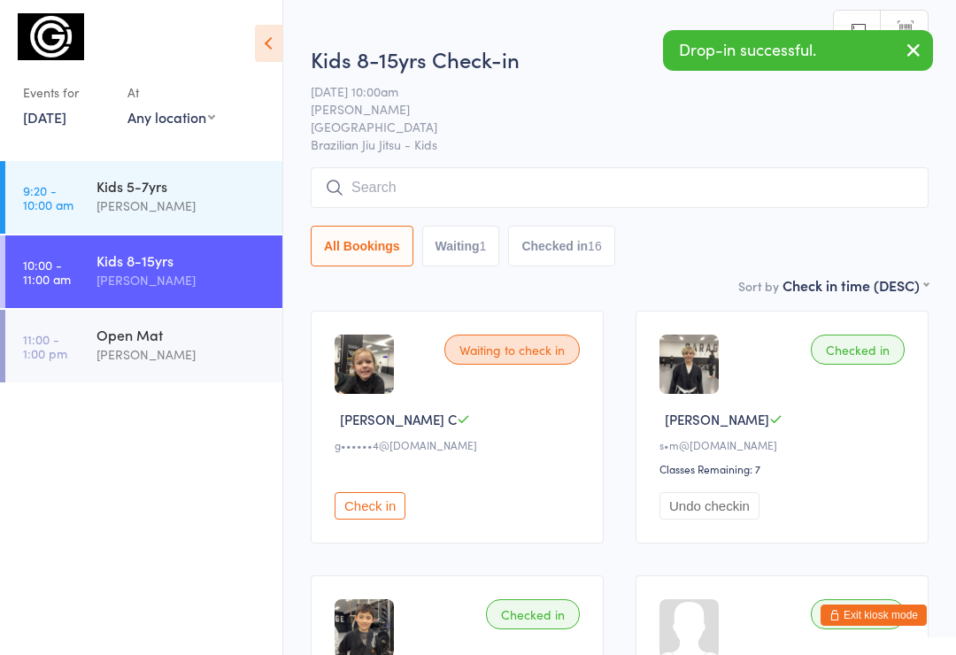
click at [421, 179] on input "search" at bounding box center [620, 187] width 618 height 41
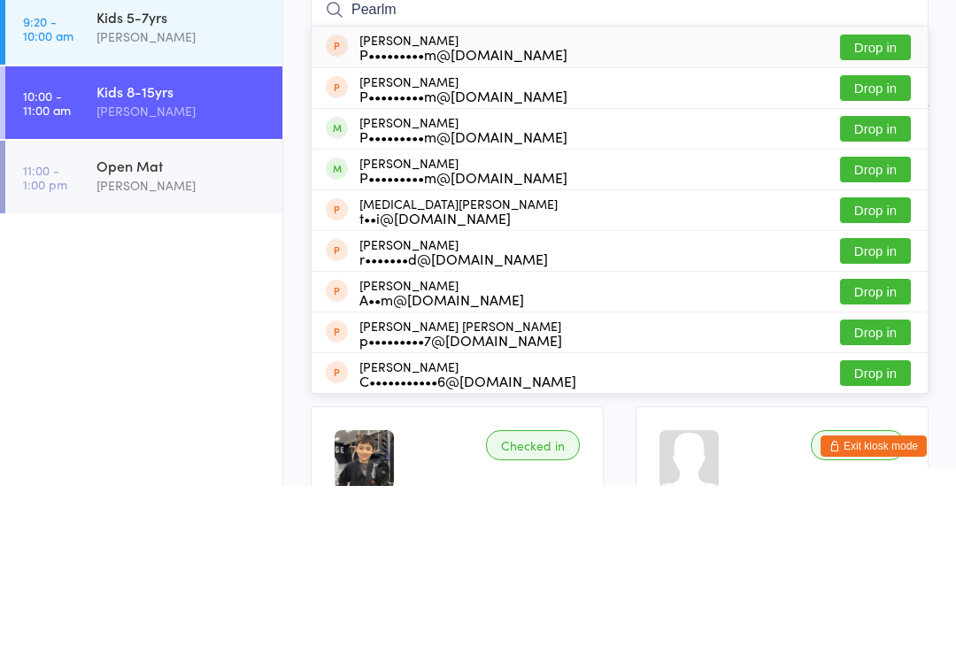
type input "Pearlm"
click at [876, 285] on button "Drop in" at bounding box center [875, 298] width 71 height 26
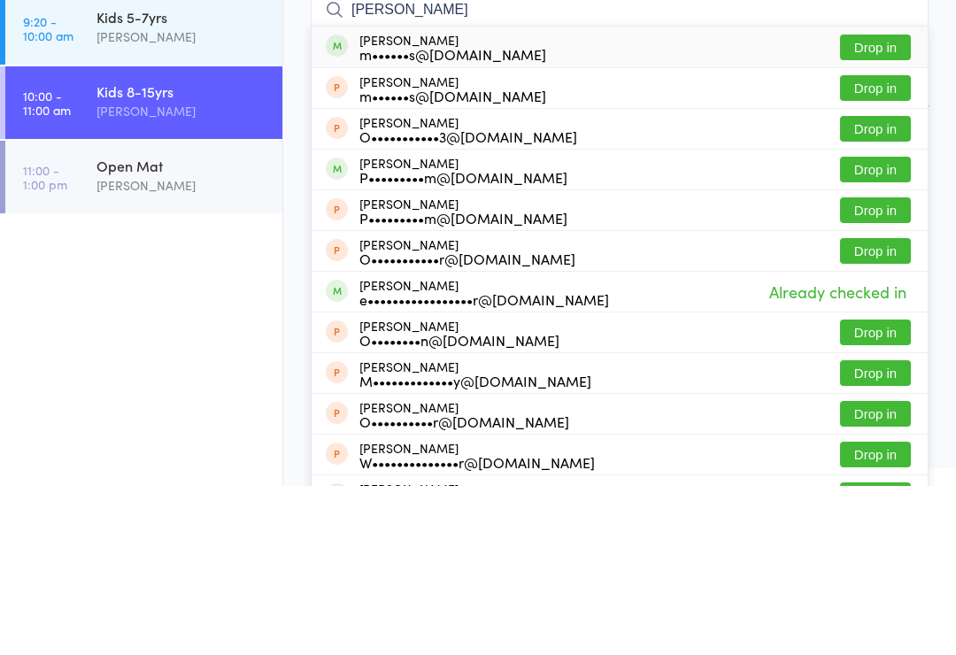
type input "Oliver p"
click at [898, 326] on button "Drop in" at bounding box center [875, 339] width 71 height 26
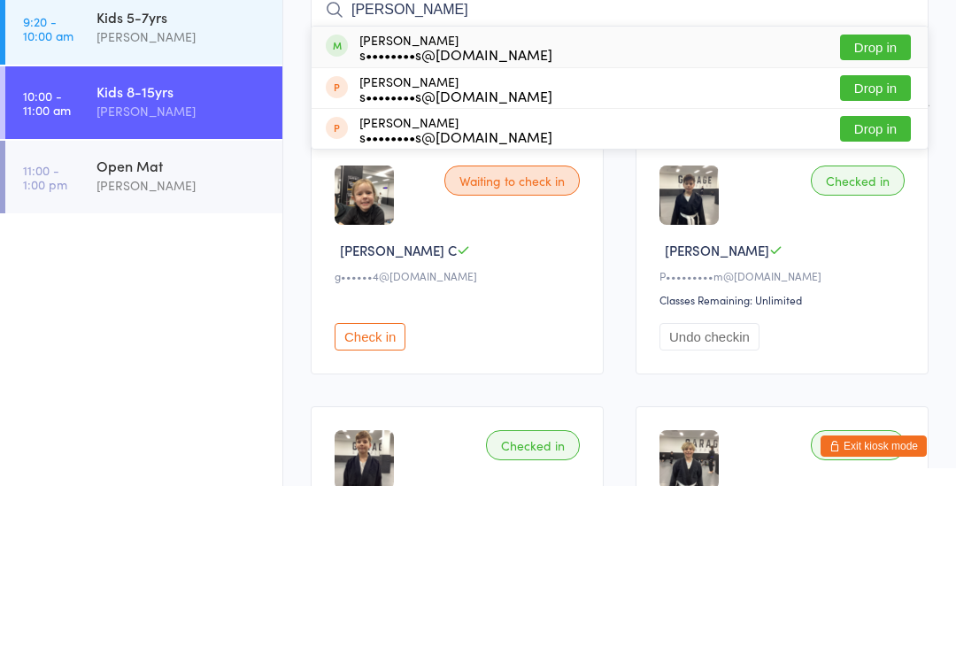
type input "Oleg"
click at [869, 204] on button "Drop in" at bounding box center [875, 217] width 71 height 26
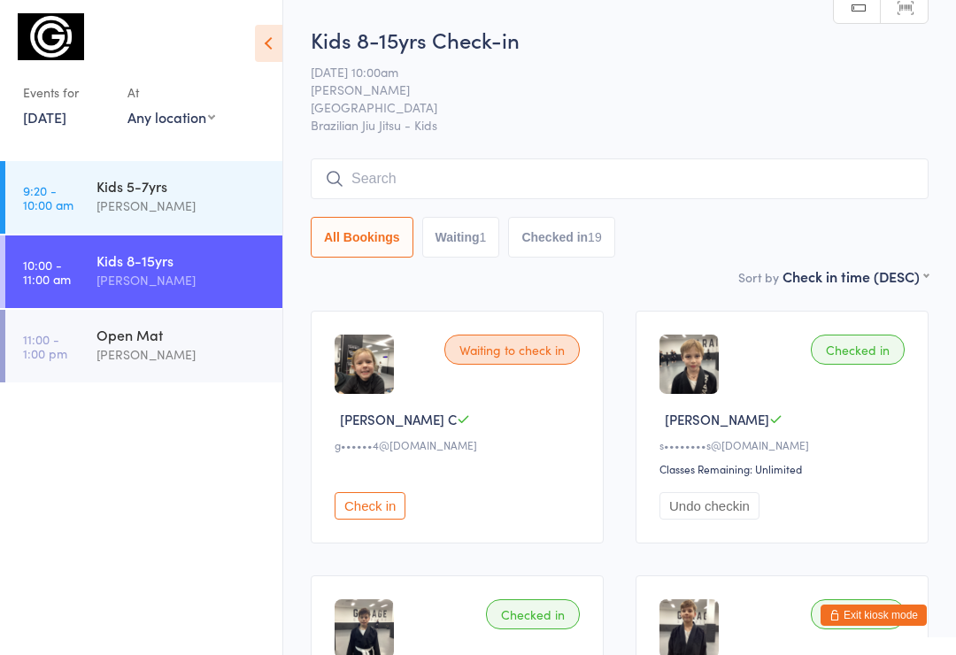
click at [483, 176] on input "search" at bounding box center [620, 178] width 618 height 41
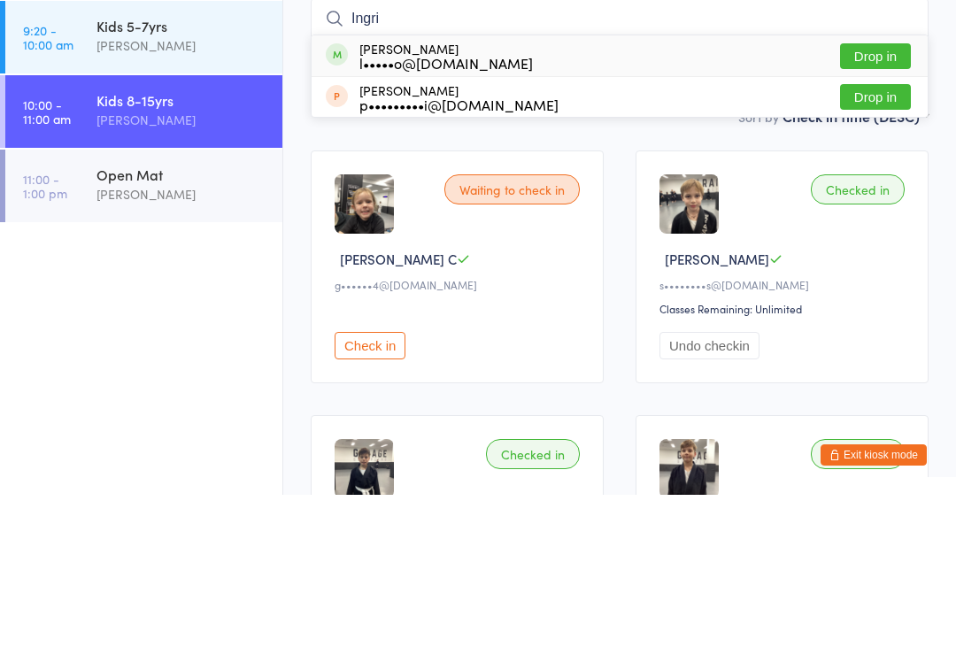
type input "Ingri"
click at [875, 204] on button "Drop in" at bounding box center [875, 217] width 71 height 26
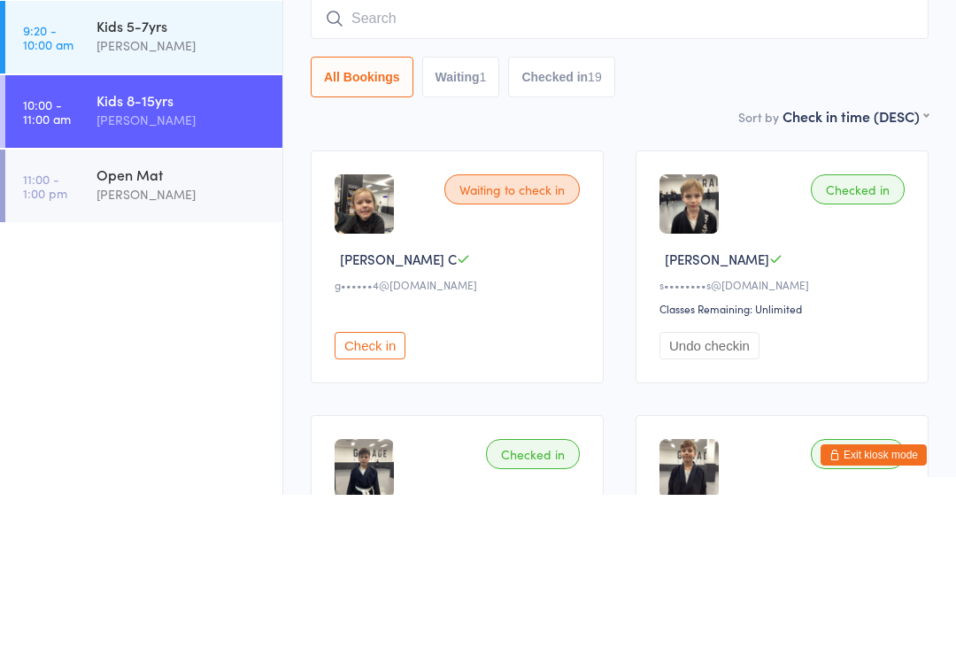
scroll to position [160, 0]
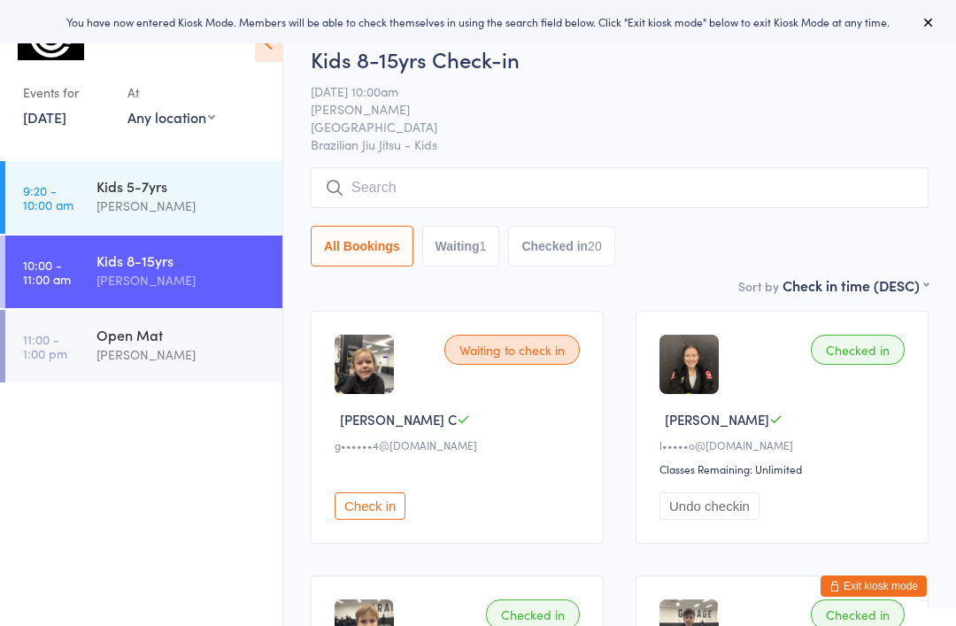
click at [872, 588] on button "Exit kiosk mode" at bounding box center [874, 585] width 106 height 21
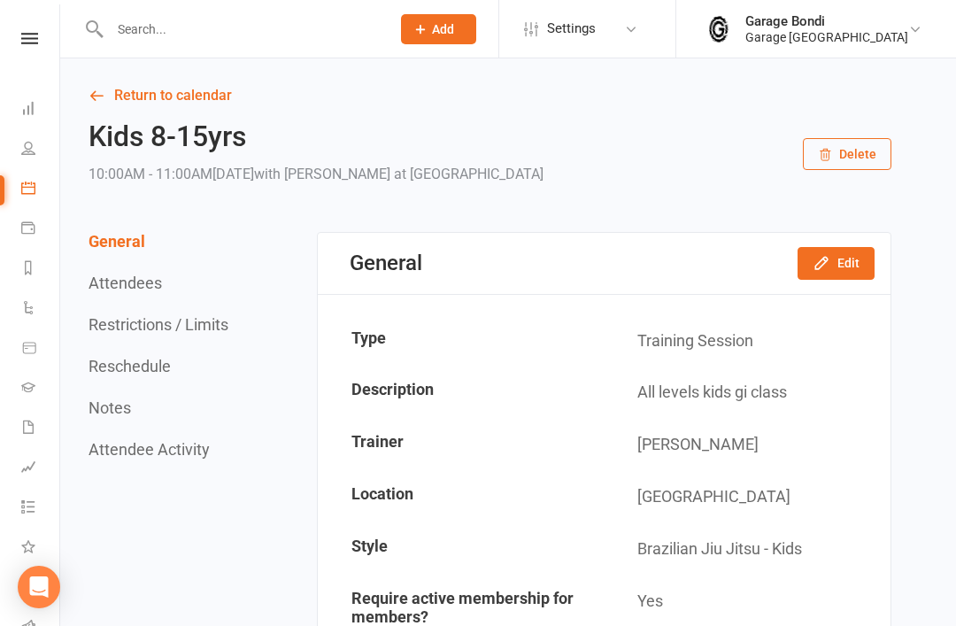
click at [33, 428] on icon at bounding box center [28, 427] width 14 height 14
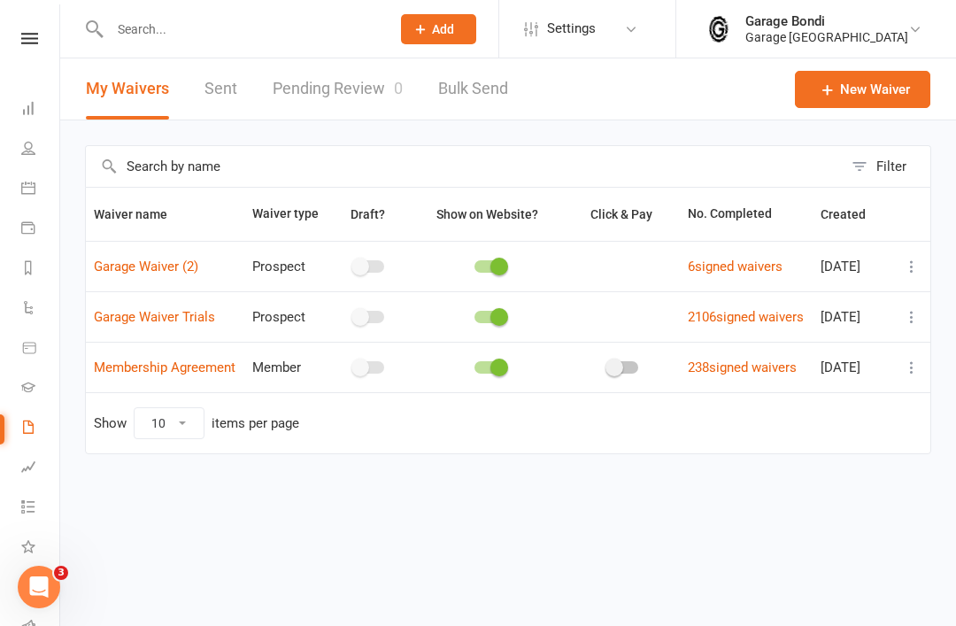
click at [911, 376] on icon at bounding box center [912, 367] width 18 height 18
click at [773, 502] on link "Copy external link to clipboard" at bounding box center [817, 495] width 208 height 35
